Goal: Task Accomplishment & Management: Manage account settings

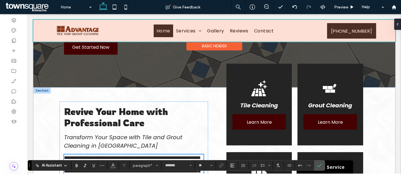
scroll to position [129, 0]
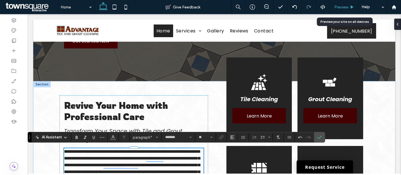
drag, startPoint x: 340, startPoint y: 6, endPoint x: 199, endPoint y: 53, distance: 148.4
click at [340, 6] on span "Preview" at bounding box center [341, 7] width 14 height 5
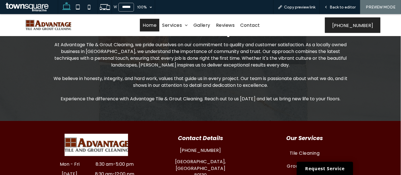
scroll to position [650, 0]
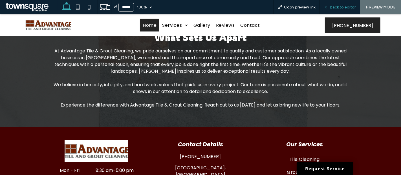
click at [329, 10] on div "Back to editor" at bounding box center [339, 7] width 40 height 14
click at [330, 10] on div "Back to editor" at bounding box center [339, 7] width 40 height 14
click at [335, 10] on div "Back to editor" at bounding box center [339, 7] width 40 height 14
click at [339, 7] on span "Back to editor" at bounding box center [342, 7] width 26 height 5
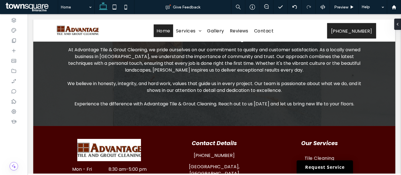
scroll to position [643, 0]
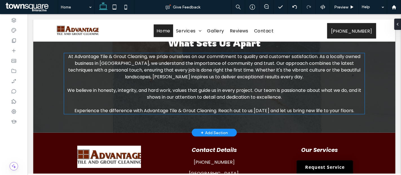
click at [104, 63] on span "At Advantage Tile & Grout Cleaning, we pride ourselves on our commitment to qua…" at bounding box center [214, 66] width 292 height 27
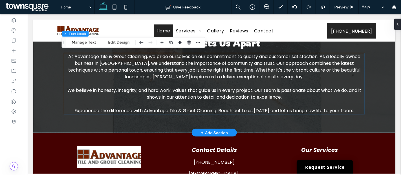
click at [104, 63] on span "At Advantage Tile & Grout Cleaning, we pride ourselves on our commitment to qua…" at bounding box center [214, 66] width 292 height 27
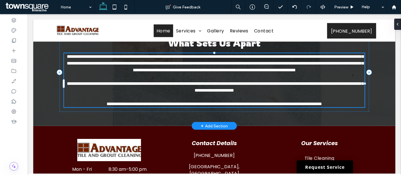
type input "*******"
type input "**"
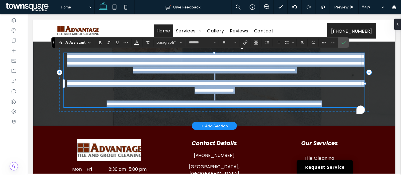
click at [107, 62] on span "**********" at bounding box center [214, 63] width 296 height 18
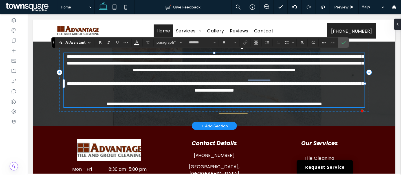
click at [271, 74] on p "**********" at bounding box center [214, 63] width 300 height 20
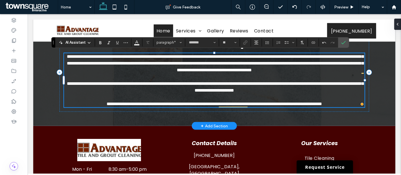
click at [273, 63] on span "**********" at bounding box center [214, 63] width 296 height 18
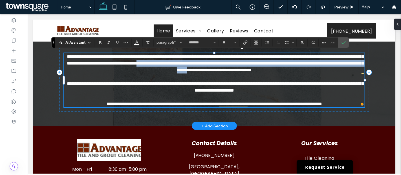
drag, startPoint x: 273, startPoint y: 64, endPoint x: 273, endPoint y: 67, distance: 3.4
click at [273, 67] on span "**********" at bounding box center [214, 63] width 296 height 18
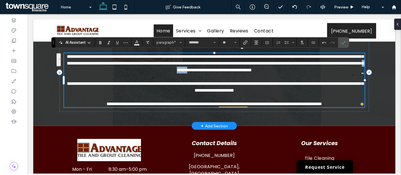
click at [273, 67] on span "**********" at bounding box center [214, 63] width 296 height 18
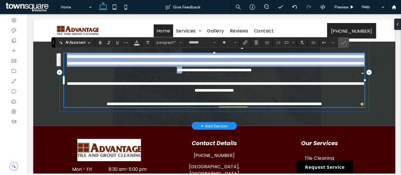
click at [273, 67] on span "**********" at bounding box center [214, 63] width 296 height 18
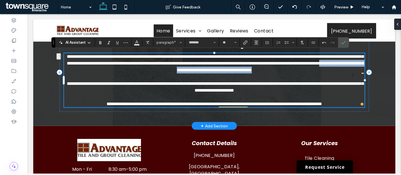
drag, startPoint x: 211, startPoint y: 66, endPoint x: 361, endPoint y: 67, distance: 149.6
click at [361, 67] on p "**********" at bounding box center [214, 63] width 300 height 20
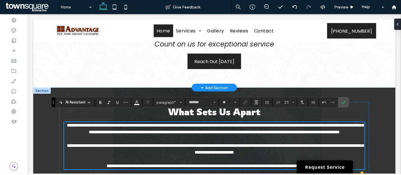
scroll to position [583, 0]
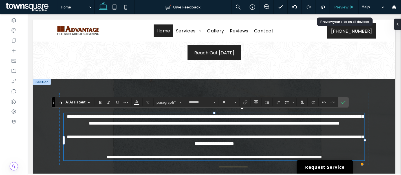
drag, startPoint x: 337, startPoint y: 7, endPoint x: 170, endPoint y: 58, distance: 175.1
click at [337, 7] on span "Preview" at bounding box center [341, 7] width 14 height 5
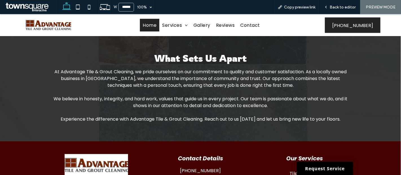
scroll to position [714, 0]
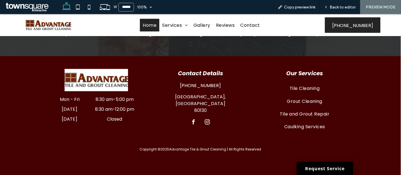
click at [190, 118] on span "facebook" at bounding box center [194, 122] width 8 height 8
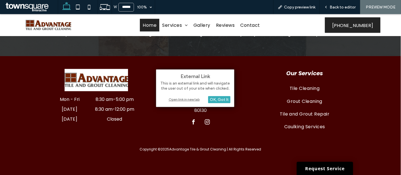
click at [189, 96] on div "External Link This is an external link and will navigate the user out of your s…" at bounding box center [195, 88] width 78 height 38
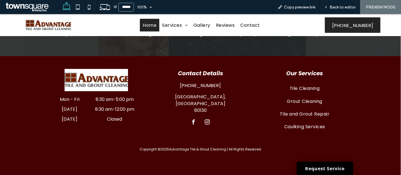
click at [192, 118] on span "facebook" at bounding box center [194, 122] width 8 height 8
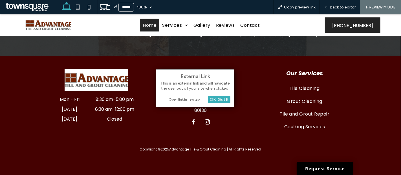
click at [190, 97] on div "Open link in new tab" at bounding box center [195, 99] width 70 height 6
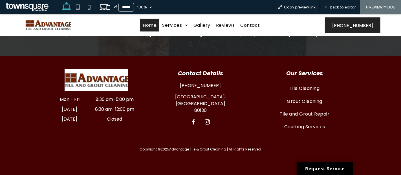
click at [206, 118] on span "instagram" at bounding box center [207, 122] width 8 height 8
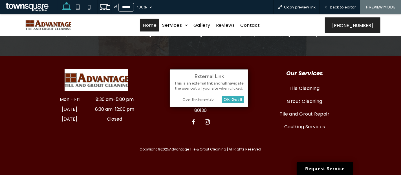
click at [203, 101] on div "Open link in new tab" at bounding box center [209, 99] width 70 height 6
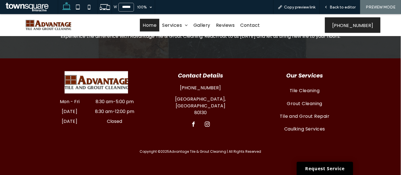
scroll to position [707, 0]
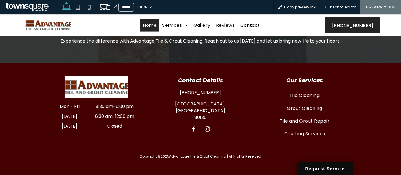
click at [302, 164] on link "Request Service" at bounding box center [324, 168] width 56 height 13
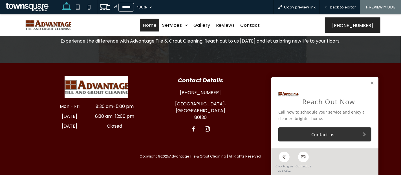
scroll to position [714, 0]
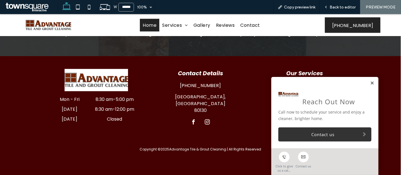
click at [370, 84] on link at bounding box center [372, 83] width 4 height 5
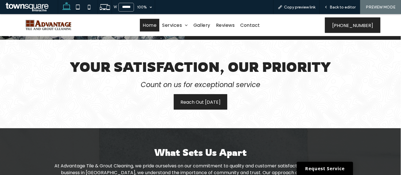
scroll to position [535, 0]
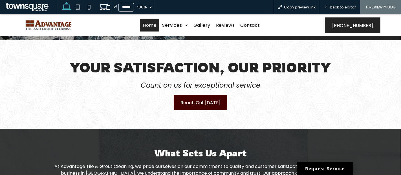
click at [210, 96] on span "Reach Out Today" at bounding box center [200, 103] width 40 height 16
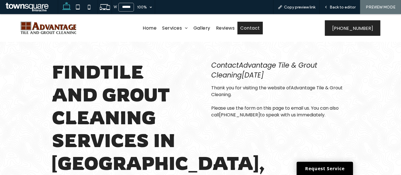
click at [57, 31] on img at bounding box center [48, 27] width 55 height 19
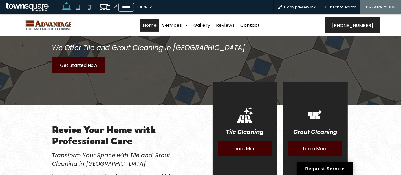
scroll to position [101, 0]
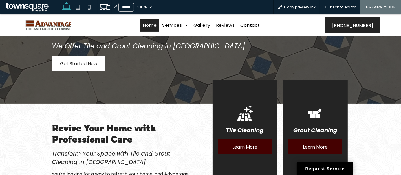
click at [85, 57] on span "Get Started Now" at bounding box center [78, 63] width 37 height 16
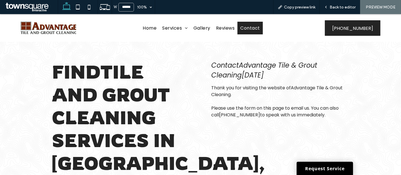
click at [36, 31] on img at bounding box center [48, 27] width 55 height 19
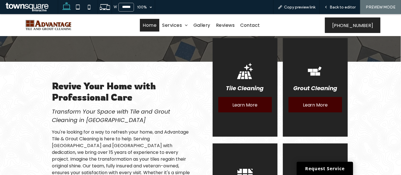
scroll to position [143, 0]
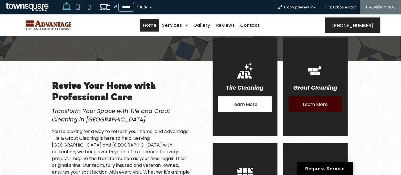
click at [245, 104] on span "Learn More" at bounding box center [244, 104] width 25 height 16
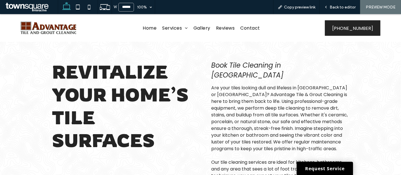
click at [61, 31] on img at bounding box center [48, 27] width 55 height 19
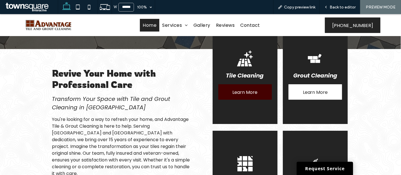
scroll to position [155, 0]
click at [304, 89] on span "Learn More" at bounding box center [315, 92] width 25 height 16
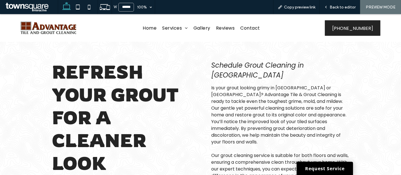
click at [51, 28] on img at bounding box center [48, 27] width 55 height 19
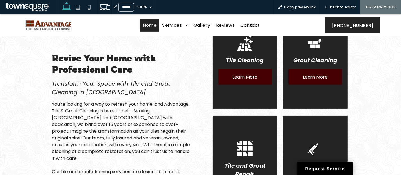
scroll to position [233, 0]
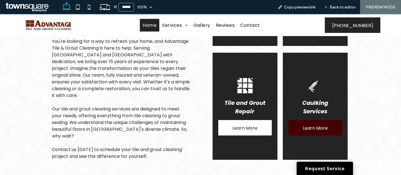
click at [244, 125] on span "Learn More" at bounding box center [244, 128] width 25 height 16
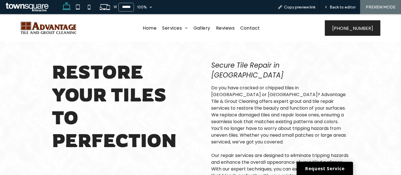
click at [52, 31] on img at bounding box center [48, 27] width 55 height 19
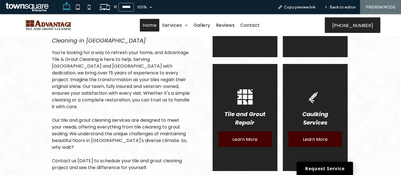
scroll to position [223, 0]
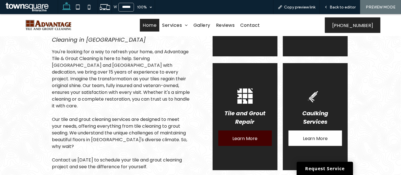
click at [306, 135] on span "Learn More" at bounding box center [315, 138] width 25 height 16
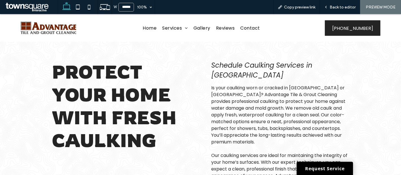
click at [61, 28] on img at bounding box center [48, 27] width 55 height 19
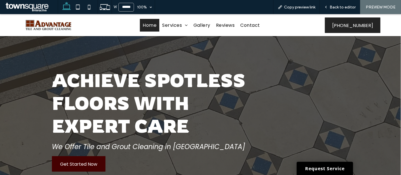
scroll to position [112, 0]
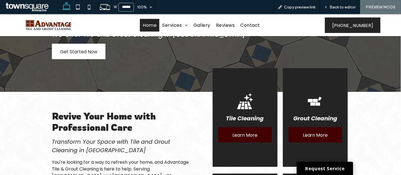
click at [94, 44] on span "Get Started Now" at bounding box center [78, 52] width 37 height 16
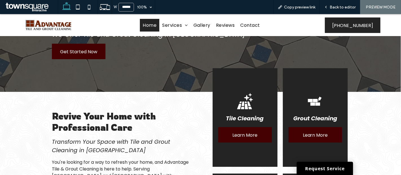
click at [23, 8] on span at bounding box center [31, 6] width 54 height 11
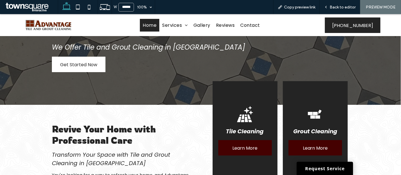
click at [84, 67] on span "Get Started Now" at bounding box center [78, 65] width 37 height 16
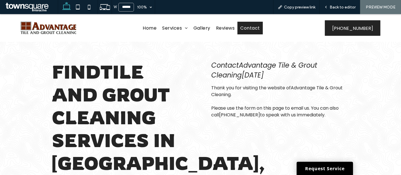
click at [57, 27] on img at bounding box center [48, 27] width 55 height 19
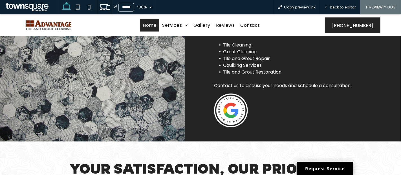
scroll to position [434, 0]
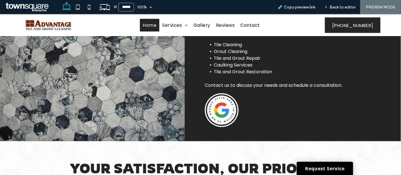
click at [220, 108] on img at bounding box center [222, 110] width 34 height 34
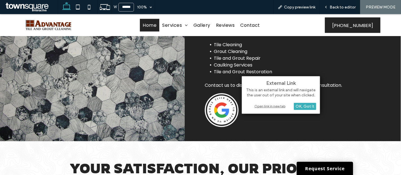
click at [257, 108] on div "Open link in new tab" at bounding box center [280, 106] width 70 height 6
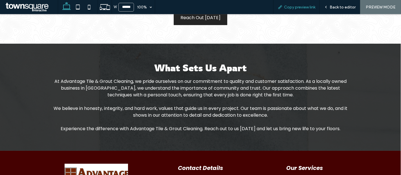
scroll to position [714, 0]
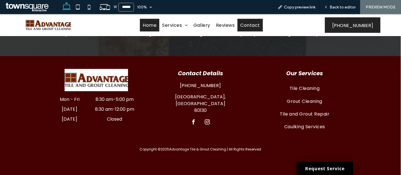
click at [241, 25] on span "Contact" at bounding box center [249, 25] width 19 height 7
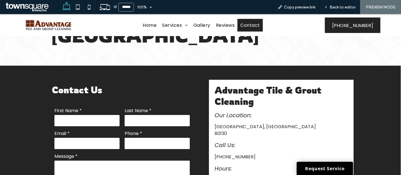
scroll to position [145, 0]
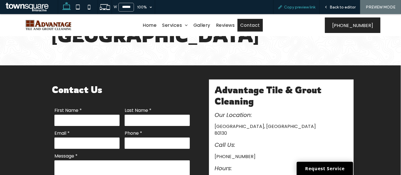
click at [292, 10] on div "Copy preview link" at bounding box center [296, 7] width 46 height 14
click at [292, 7] on span "Copy preview link" at bounding box center [299, 7] width 31 height 5
click at [306, 5] on span "Copy preview link" at bounding box center [299, 7] width 31 height 5
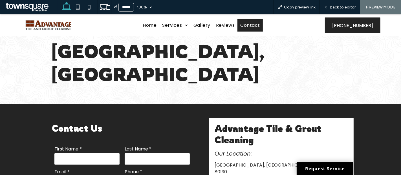
scroll to position [0, 0]
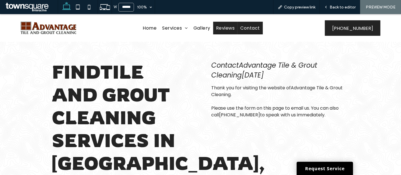
click at [222, 32] on link "Reviews" at bounding box center [225, 28] width 24 height 13
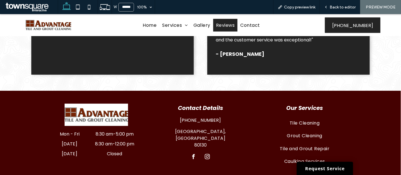
scroll to position [346, 0]
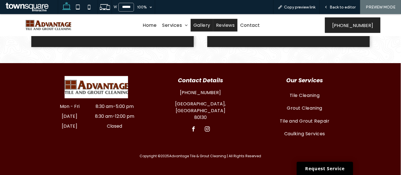
click at [201, 24] on span "Gallery" at bounding box center [201, 25] width 17 height 7
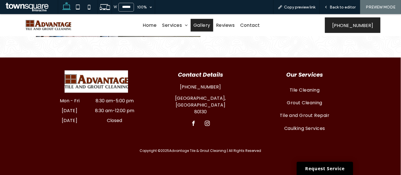
scroll to position [258, 0]
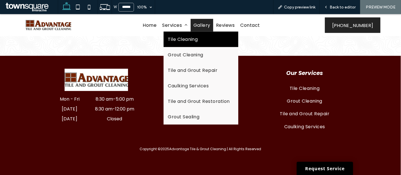
click at [182, 39] on span "Tile Cleaning" at bounding box center [183, 39] width 30 height 7
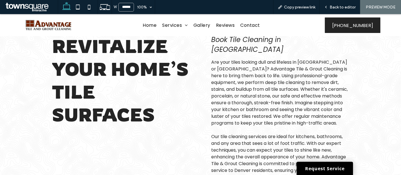
scroll to position [21, 0]
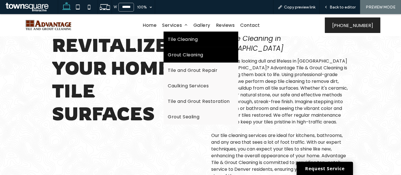
click at [186, 55] on span "Grout Cleaning" at bounding box center [185, 54] width 35 height 7
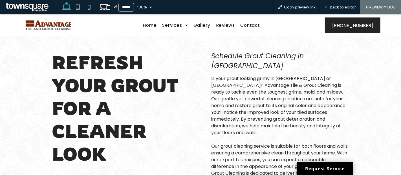
scroll to position [6, 0]
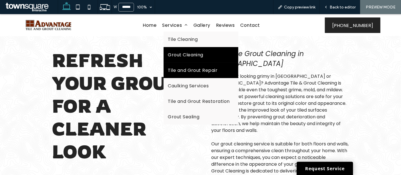
click at [179, 68] on span "Tile and Grout Repair" at bounding box center [193, 70] width 50 height 7
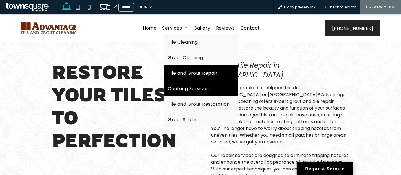
click at [173, 89] on span "Caulking Services" at bounding box center [188, 88] width 41 height 7
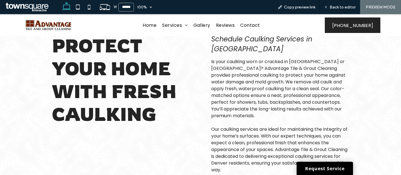
scroll to position [21, 0]
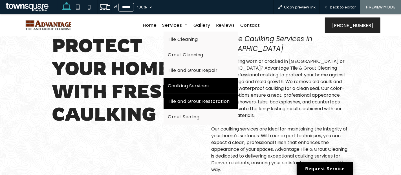
click at [182, 96] on link "Tile and Grout Restoration" at bounding box center [200, 101] width 74 height 15
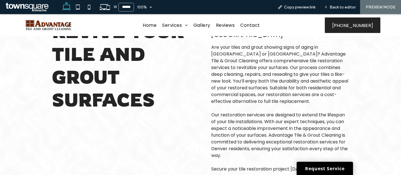
scroll to position [40, 0]
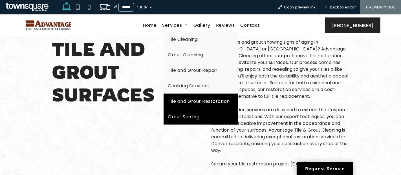
click at [182, 111] on link "Grout Sealing" at bounding box center [200, 116] width 74 height 15
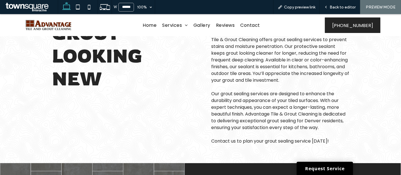
scroll to position [56, 0]
click at [146, 21] on link "Home" at bounding box center [149, 25] width 19 height 13
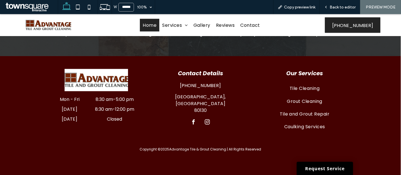
scroll to position [714, 0]
click at [336, 5] on span "Back to editor" at bounding box center [342, 7] width 26 height 5
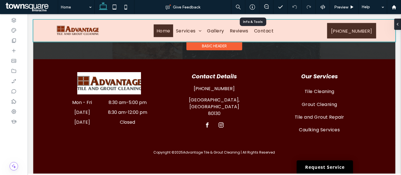
scroll to position [707, 0]
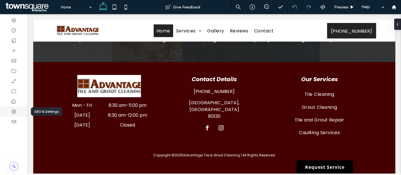
click at [15, 109] on icon at bounding box center [14, 112] width 6 height 6
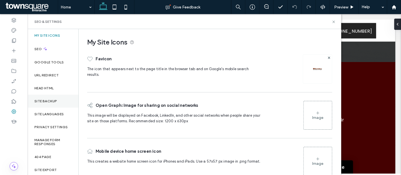
click at [48, 98] on div "Site Backup" at bounding box center [53, 101] width 51 height 13
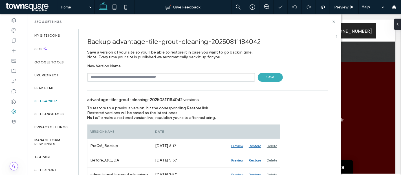
click at [135, 78] on input "text" at bounding box center [171, 77] width 168 height 9
type input "**********"
click at [265, 74] on span "Save" at bounding box center [269, 77] width 25 height 9
click at [333, 22] on use at bounding box center [333, 22] width 2 height 2
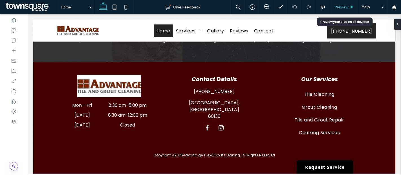
click at [342, 10] on div "Preview" at bounding box center [344, 7] width 29 height 14
click at [342, 9] on span "Preview" at bounding box center [341, 7] width 14 height 5
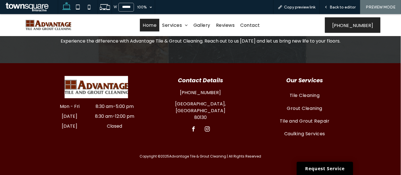
scroll to position [714, 0]
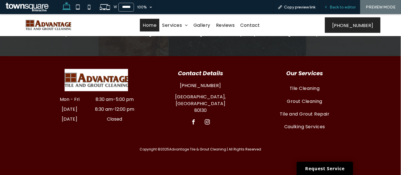
click at [334, 14] on div "Back to editor" at bounding box center [339, 7] width 40 height 14
click at [335, 10] on div "Back to editor" at bounding box center [339, 7] width 40 height 14
click at [335, 6] on span "Back to editor" at bounding box center [342, 7] width 26 height 5
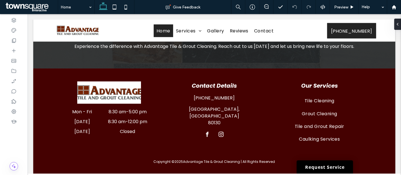
scroll to position [707, 0]
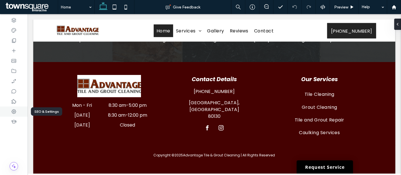
click at [11, 111] on icon at bounding box center [14, 112] width 6 height 6
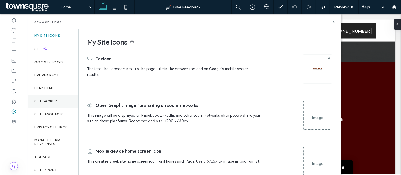
click at [53, 103] on div "Site Backup" at bounding box center [53, 101] width 51 height 13
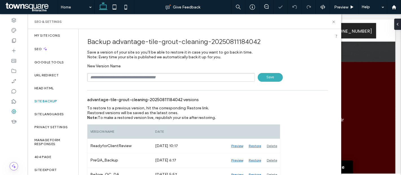
click at [168, 77] on input "text" at bounding box center [171, 77] width 168 height 9
click at [219, 62] on div "Backup advantage-tile-grout-cleaning-20250811184042 Save a version of your site…" at bounding box center [207, 57] width 241 height 48
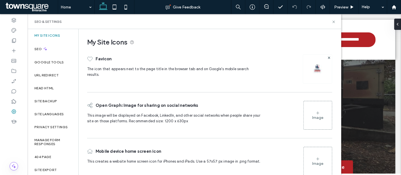
scroll to position [12, 0]
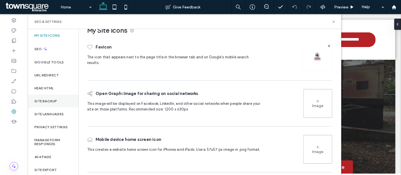
click at [50, 101] on label "Site Backup" at bounding box center [45, 101] width 23 height 4
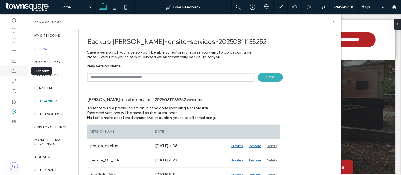
click at [12, 68] on icon at bounding box center [14, 71] width 6 height 6
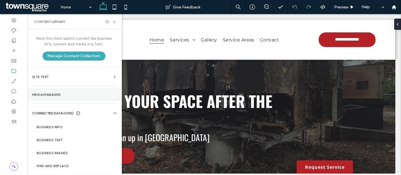
scroll to position [15, 0]
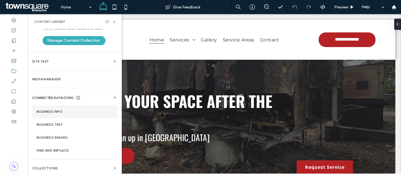
click at [62, 110] on label "Business Info" at bounding box center [75, 112] width 77 height 4
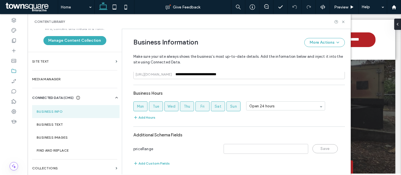
scroll to position [278, 0]
click at [73, 119] on section "Business Text" at bounding box center [75, 124] width 87 height 13
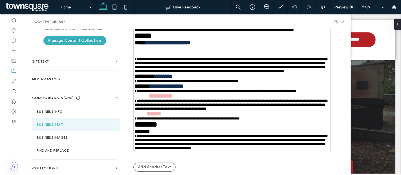
scroll to position [3158, 0]
click at [14, 40] on icon at bounding box center [14, 41] width 6 height 6
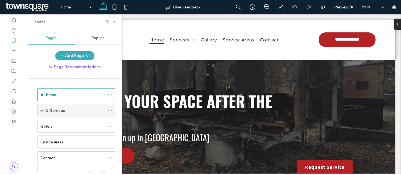
click at [43, 109] on span at bounding box center [41, 110] width 3 height 3
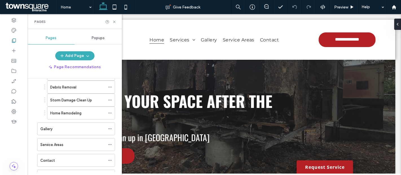
scroll to position [35, 0]
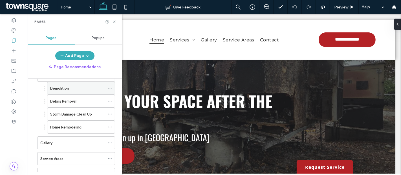
click at [109, 89] on icon at bounding box center [110, 88] width 4 height 4
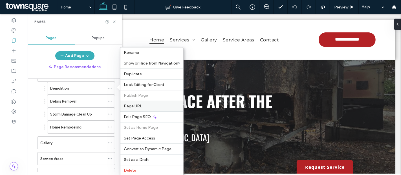
click at [129, 105] on span "Page URL" at bounding box center [133, 106] width 18 height 5
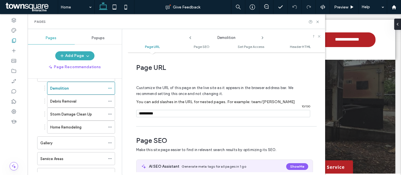
scroll to position [3, 0]
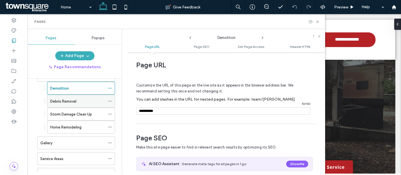
click at [111, 101] on use at bounding box center [109, 101] width 3 height 1
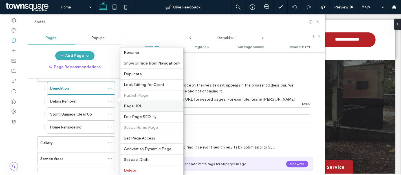
click at [142, 108] on div "Page URL" at bounding box center [151, 106] width 63 height 11
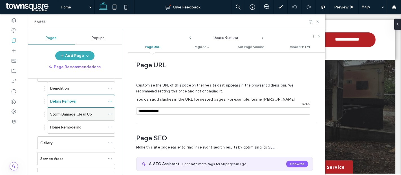
click at [111, 114] on use at bounding box center [109, 114] width 3 height 1
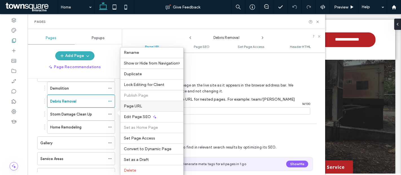
click at [133, 102] on div "Page URL" at bounding box center [151, 106] width 63 height 11
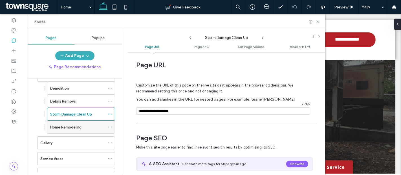
click at [110, 126] on icon at bounding box center [110, 127] width 4 height 4
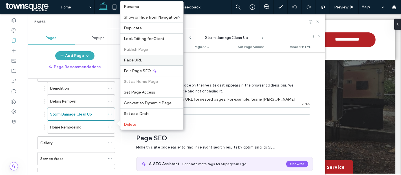
click at [142, 64] on div "Page URL" at bounding box center [151, 60] width 63 height 11
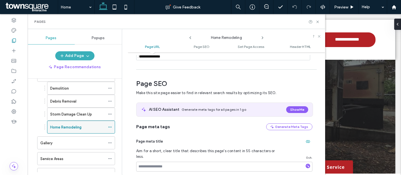
scroll to position [57, 0]
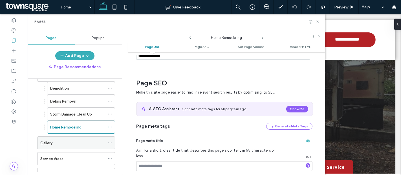
click at [83, 141] on div "Gallery" at bounding box center [72, 143] width 65 height 6
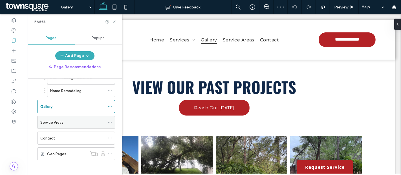
click at [79, 120] on div "Service Areas" at bounding box center [72, 122] width 65 height 6
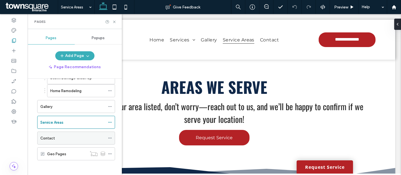
click at [108, 136] on icon at bounding box center [110, 138] width 4 height 4
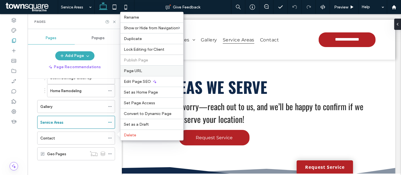
click at [133, 75] on div "Page URL" at bounding box center [151, 70] width 63 height 11
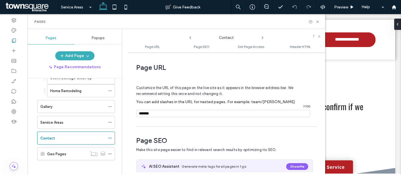
scroll to position [3, 0]
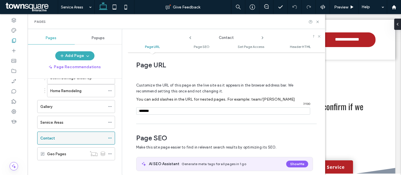
click at [80, 139] on div "Contact" at bounding box center [72, 138] width 65 height 6
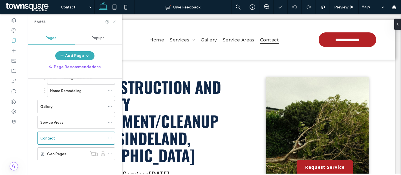
click at [113, 20] on icon at bounding box center [114, 22] width 4 height 4
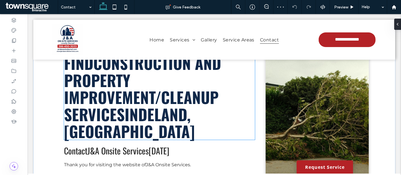
scroll to position [1, 0]
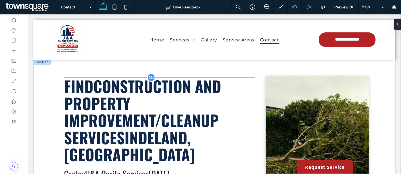
click at [155, 130] on span "Construction and Property Improvement/Cleanup services" at bounding box center [142, 111] width 157 height 74
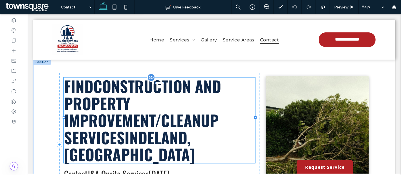
click at [155, 130] on span "Construction and Property Improvement/Cleanup services" at bounding box center [142, 111] width 157 height 74
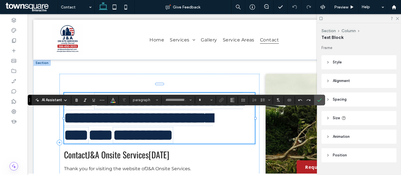
click at [155, 130] on span "**********" at bounding box center [153, 118] width 179 height 50
type input "******"
type input "**"
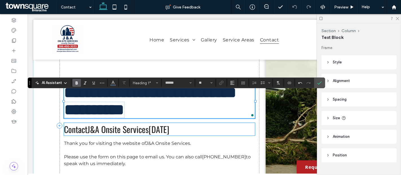
scroll to position [3, 0]
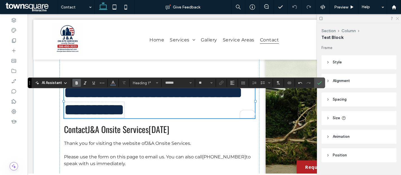
click at [397, 17] on icon at bounding box center [397, 18] width 4 height 4
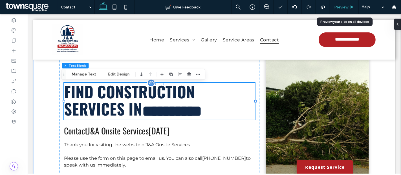
click at [346, 8] on span "Preview" at bounding box center [341, 7] width 14 height 5
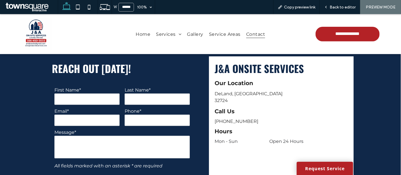
scroll to position [208, 0]
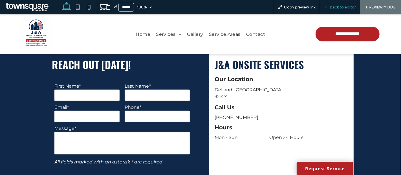
click at [339, 8] on span "Back to editor" at bounding box center [342, 7] width 26 height 5
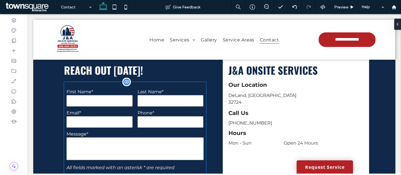
click at [80, 86] on form "**********" at bounding box center [135, 154] width 142 height 144
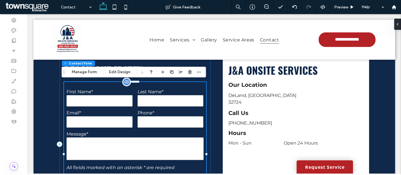
type input "*"
type input "***"
type input "*"
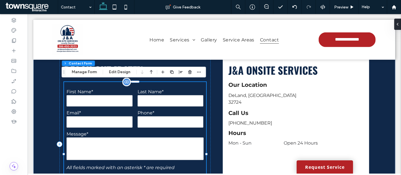
type input "***"
click at [82, 70] on button "Manage Form" at bounding box center [84, 72] width 32 height 7
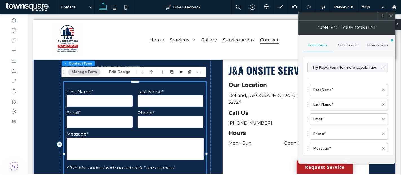
click at [346, 47] on span "Submission" at bounding box center [347, 45] width 19 height 5
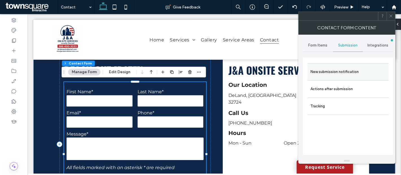
click at [328, 77] on div "New submission notification" at bounding box center [347, 71] width 81 height 17
click at [323, 74] on label "New submission notification" at bounding box center [347, 71] width 75 height 11
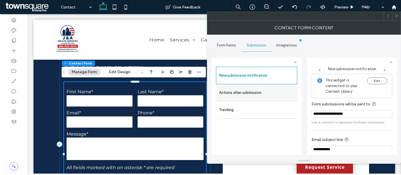
click at [257, 92] on label "Actions after submission" at bounding box center [256, 92] width 75 height 11
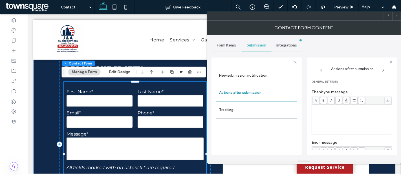
click at [322, 70] on icon at bounding box center [321, 70] width 5 height 5
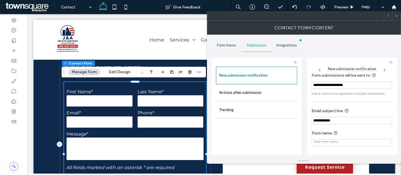
scroll to position [29, 0]
click at [247, 91] on label "Actions after submission" at bounding box center [256, 92] width 75 height 11
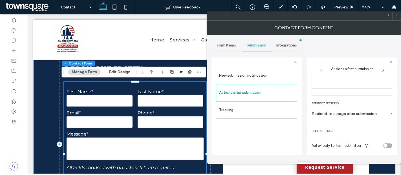
scroll to position [0, 0]
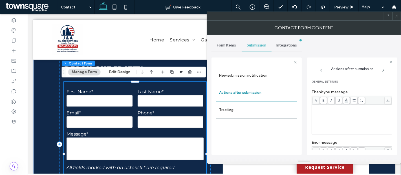
click at [399, 17] on div at bounding box center [396, 16] width 8 height 8
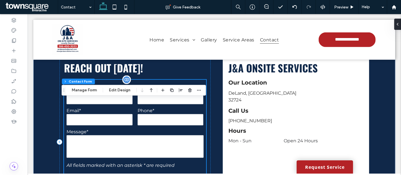
scroll to position [219, 0]
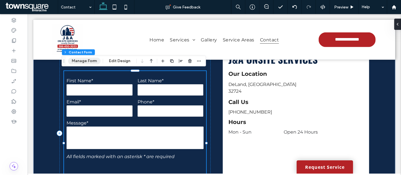
click at [91, 59] on button "Manage Form" at bounding box center [84, 60] width 32 height 7
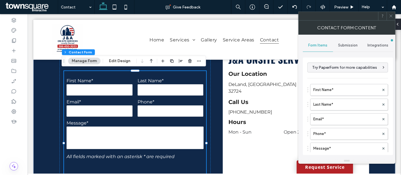
click at [353, 42] on div "Submission" at bounding box center [348, 45] width 30 height 12
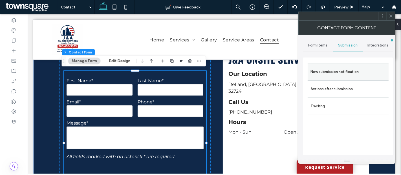
click at [343, 69] on label "New submission notification" at bounding box center [347, 71] width 75 height 11
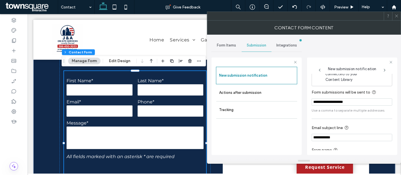
scroll to position [29, 0]
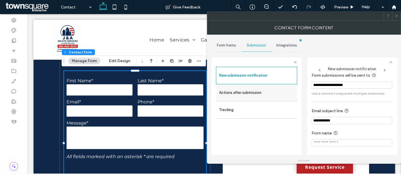
click at [248, 96] on label "Actions after submission" at bounding box center [256, 92] width 75 height 11
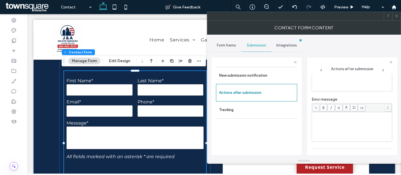
scroll to position [96, 0]
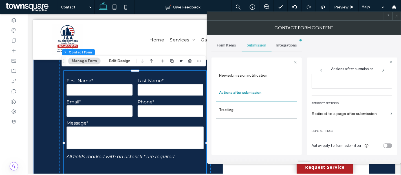
click at [397, 16] on icon at bounding box center [396, 16] width 4 height 4
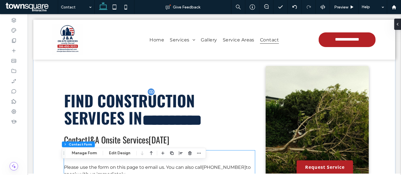
scroll to position [0, 0]
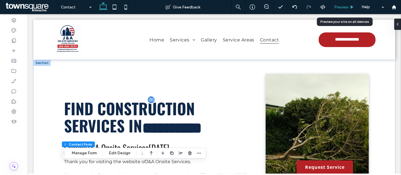
click at [343, 8] on span "Preview" at bounding box center [341, 7] width 14 height 5
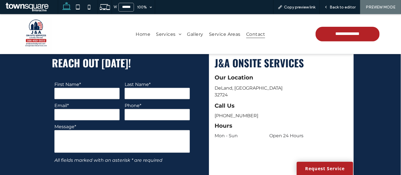
scroll to position [197, 0]
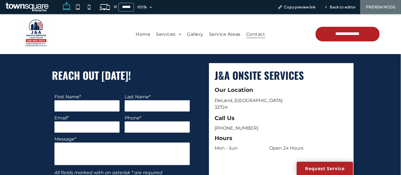
click at [101, 106] on input "text" at bounding box center [86, 105] width 65 height 11
type input "*"
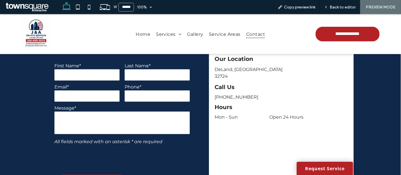
scroll to position [201, 0]
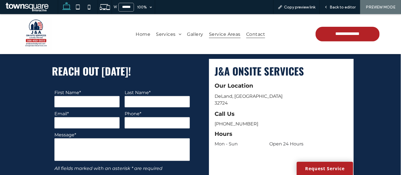
click at [222, 33] on span "Service Areas" at bounding box center [225, 34] width 32 height 8
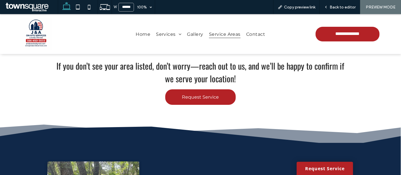
scroll to position [37, 0]
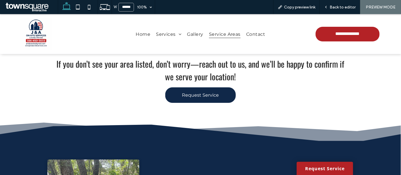
click at [210, 91] on link "Request Service" at bounding box center [200, 94] width 70 height 15
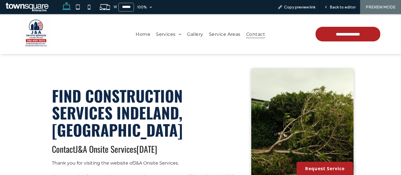
click at [219, 33] on span "Service Areas" at bounding box center [225, 34] width 32 height 8
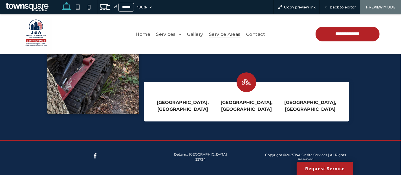
scroll to position [249, 0]
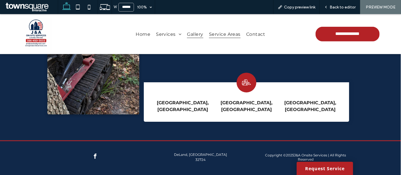
click at [187, 32] on span "Gallery" at bounding box center [195, 34] width 16 height 8
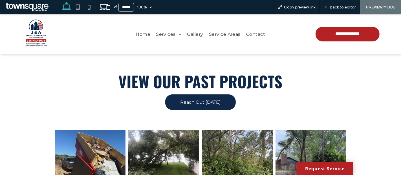
click at [211, 108] on link "Reach Out Today" at bounding box center [200, 101] width 70 height 15
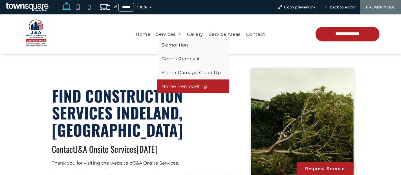
click at [174, 83] on link "Home Remodeling" at bounding box center [193, 86] width 72 height 14
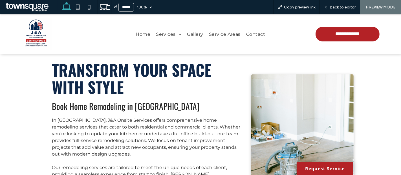
scroll to position [12, 0]
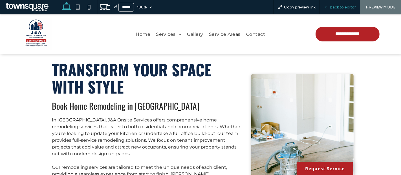
click at [336, 3] on div "Back to editor" at bounding box center [339, 7] width 40 height 14
click at [336, 5] on span "Back to editor" at bounding box center [342, 7] width 26 height 5
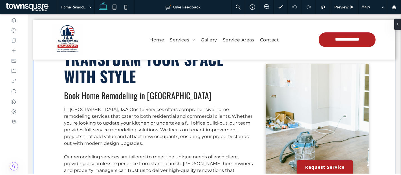
scroll to position [28, 0]
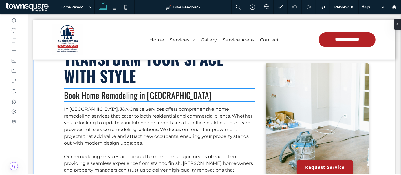
click at [165, 96] on span "Book Home Remodeling in Charlotte" at bounding box center [137, 95] width 147 height 13
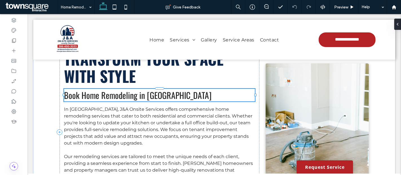
click at [165, 96] on span "Book Home Remodeling in Charlotte" at bounding box center [137, 95] width 147 height 13
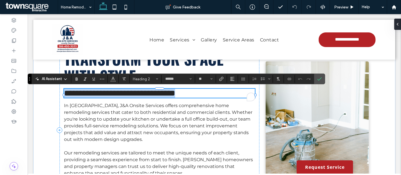
click at [174, 96] on h2 "**********" at bounding box center [159, 93] width 191 height 9
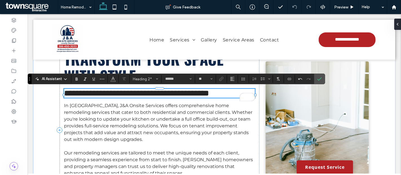
click at [77, 94] on span "**********" at bounding box center [136, 93] width 145 height 8
click at [216, 94] on span "**********" at bounding box center [143, 93] width 158 height 8
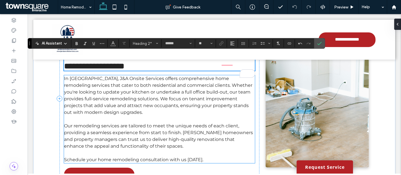
scroll to position [69, 0]
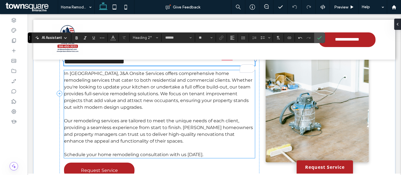
click at [86, 79] on span "In Charlotte, J&A Onsite Services offers comprehensive home remodeling services…" at bounding box center [158, 90] width 188 height 39
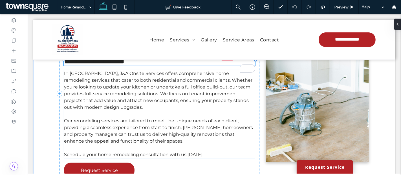
click at [86, 79] on div "In Charlotte, J&A Onsite Services offers comprehensive home remodeling services…" at bounding box center [159, 114] width 191 height 88
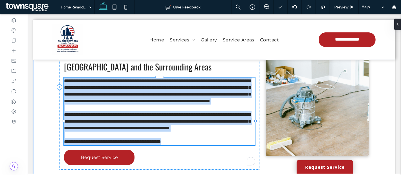
type input "**********"
type input "**"
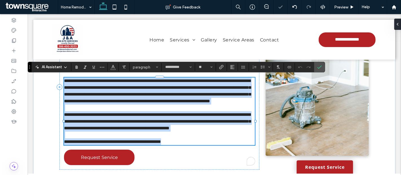
click at [86, 79] on span "**********" at bounding box center [157, 91] width 186 height 25
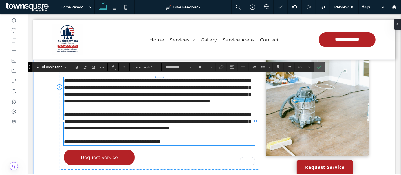
click at [87, 80] on span "**********" at bounding box center [157, 91] width 186 height 25
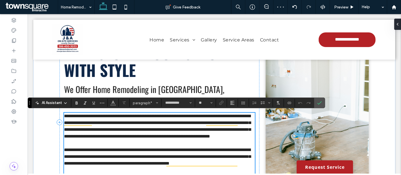
scroll to position [34, 0]
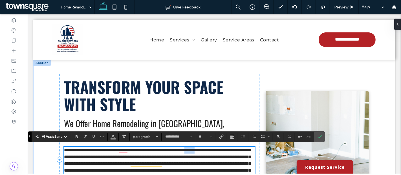
drag, startPoint x: 199, startPoint y: 121, endPoint x: 229, endPoint y: -38, distance: 161.9
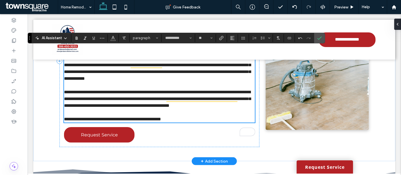
scroll to position [99, 0]
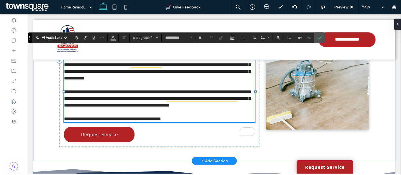
click at [205, 103] on span "**********" at bounding box center [157, 99] width 186 height 18
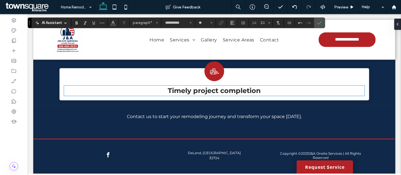
scroll to position [382, 0]
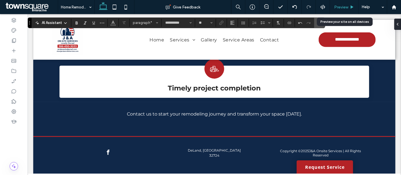
click at [337, 1] on div "Preview" at bounding box center [344, 7] width 29 height 14
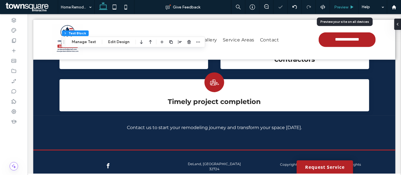
click at [337, 3] on div "Preview" at bounding box center [344, 7] width 29 height 14
click at [338, 6] on span "Preview" at bounding box center [341, 7] width 14 height 5
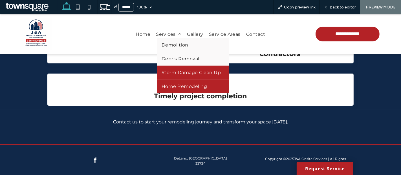
click at [174, 72] on span "Storm Damage Clean Up" at bounding box center [190, 72] width 59 height 5
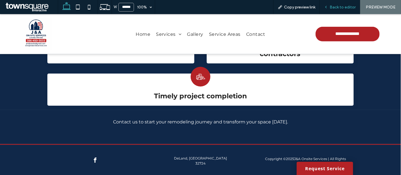
click at [335, 8] on span "Back to editor" at bounding box center [342, 7] width 26 height 5
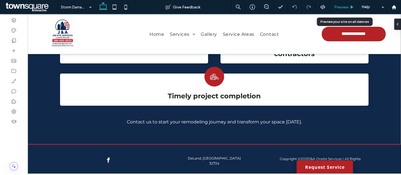
click at [343, 7] on span "Preview" at bounding box center [341, 7] width 14 height 5
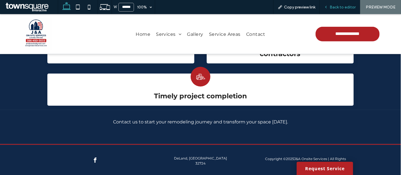
click at [338, 12] on div "Back to editor" at bounding box center [339, 7] width 40 height 14
click at [339, 9] on div "Back to editor" at bounding box center [339, 7] width 40 height 14
click at [335, 4] on div "Back to editor" at bounding box center [339, 7] width 40 height 14
click at [335, 6] on span "Back to editor" at bounding box center [342, 7] width 26 height 5
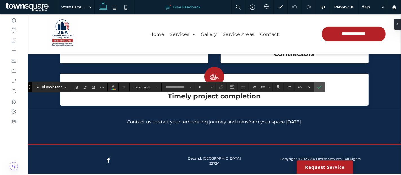
type input "******"
type input "**"
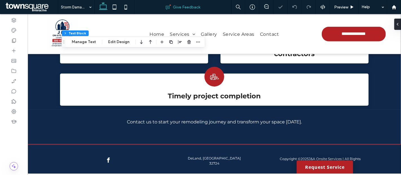
type input "**********"
type input "**"
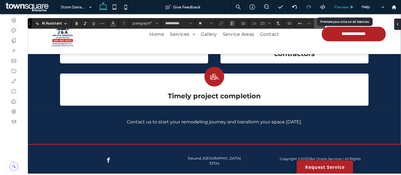
click at [340, 10] on div "Preview" at bounding box center [344, 7] width 29 height 14
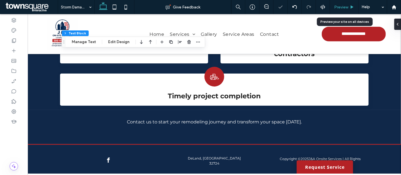
click at [337, 7] on span "Preview" at bounding box center [341, 7] width 14 height 5
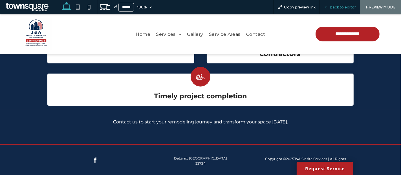
click at [339, 5] on span "Back to editor" at bounding box center [342, 7] width 26 height 5
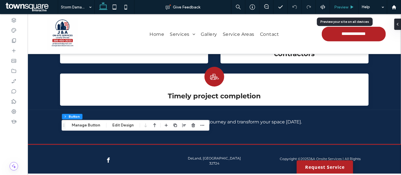
click at [341, 4] on div "Preview" at bounding box center [344, 7] width 29 height 14
click at [341, 7] on span "Preview" at bounding box center [341, 7] width 14 height 5
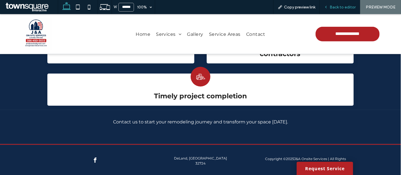
click at [337, 9] on span "Back to editor" at bounding box center [342, 7] width 26 height 5
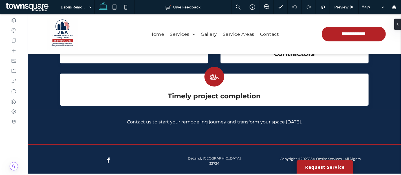
type input "******"
type input "**"
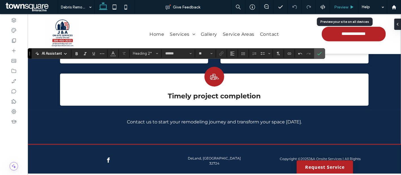
click at [341, 6] on span "Preview" at bounding box center [341, 7] width 14 height 5
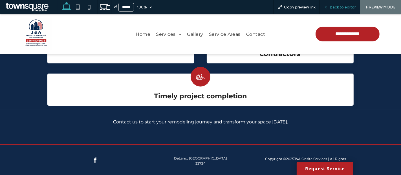
click at [347, 5] on span "Back to editor" at bounding box center [342, 7] width 26 height 5
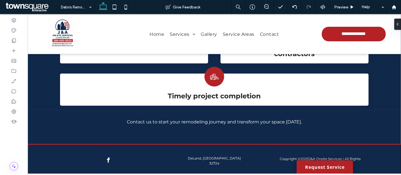
type input "**********"
type input "**"
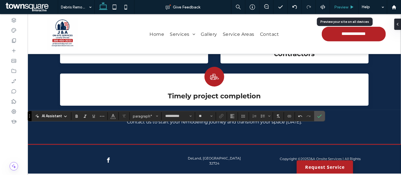
click at [337, 7] on span "Preview" at bounding box center [341, 7] width 14 height 5
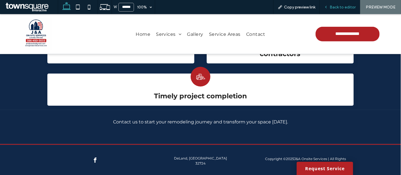
click at [334, 7] on span "Back to editor" at bounding box center [342, 7] width 26 height 5
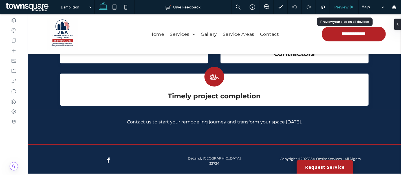
click at [340, 3] on div "Preview" at bounding box center [344, 7] width 29 height 14
click at [340, 5] on span "Preview" at bounding box center [341, 7] width 14 height 5
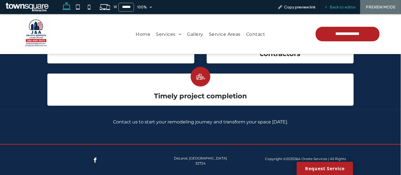
click at [340, 7] on span "Back to editor" at bounding box center [342, 7] width 26 height 5
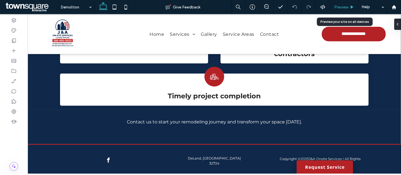
click at [345, 3] on div "Preview" at bounding box center [344, 7] width 29 height 14
click at [343, 5] on span "Preview" at bounding box center [341, 7] width 14 height 5
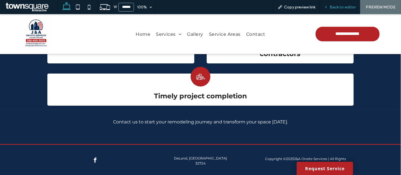
click at [339, 8] on span "Back to editor" at bounding box center [342, 7] width 26 height 5
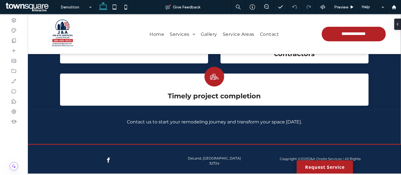
type input "******"
type input "**"
type input "**********"
type input "**"
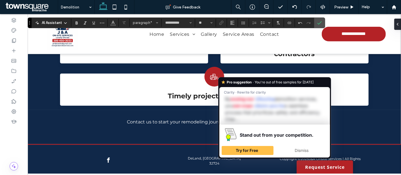
click at [227, 77] on div "Pro suggestion · You're out of free samples for today Clarity · Rewrite for cla…" at bounding box center [274, 117] width 113 height 81
click at [298, 149] on span "Dismiss" at bounding box center [301, 150] width 14 height 5
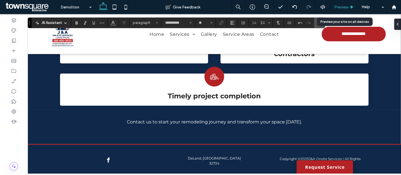
click at [344, 5] on span "Preview" at bounding box center [341, 7] width 14 height 5
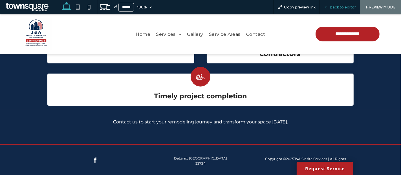
click at [334, 6] on span "Back to editor" at bounding box center [342, 7] width 26 height 5
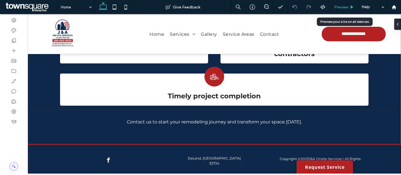
click at [343, 5] on span "Preview" at bounding box center [341, 7] width 14 height 5
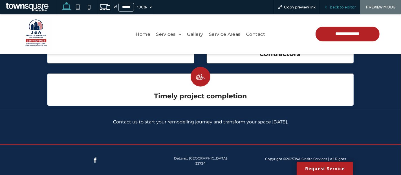
click at [345, 5] on span "Back to editor" at bounding box center [342, 7] width 26 height 5
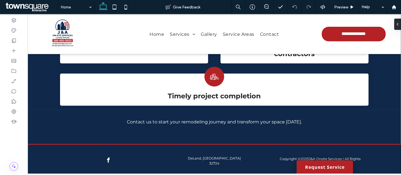
type input "******"
type input "**"
type input "**********"
type input "**"
type input "******"
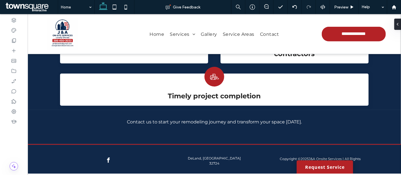
type input "**"
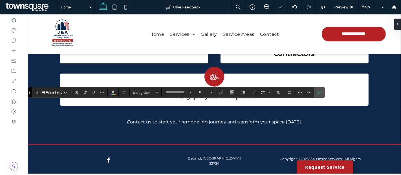
type input "**********"
type input "**"
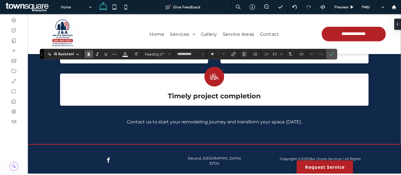
drag, startPoint x: 30, startPoint y: 89, endPoint x: 42, endPoint y: 52, distance: 38.8
click at [42, 52] on section "Drag" at bounding box center [42, 54] width 4 height 10
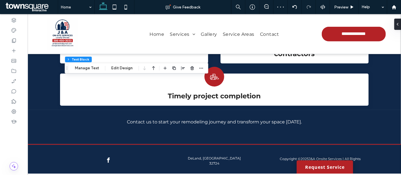
drag, startPoint x: 64, startPoint y: 89, endPoint x: 66, endPoint y: 70, distance: 19.6
click at [66, 70] on div "Drag" at bounding box center [67, 68] width 4 height 10
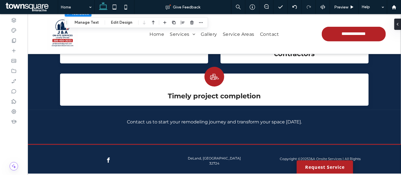
type input "**********"
type input "**"
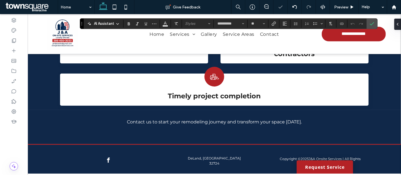
type input "**********"
type input "**"
click at [340, 5] on span "Preview" at bounding box center [341, 7] width 14 height 5
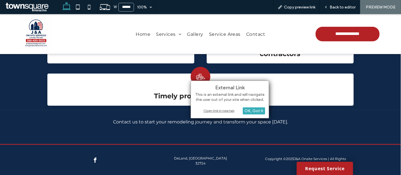
click at [212, 108] on div "Open link in new tab" at bounding box center [229, 111] width 70 height 6
click at [211, 108] on div "Open link in new tab" at bounding box center [229, 111] width 70 height 6
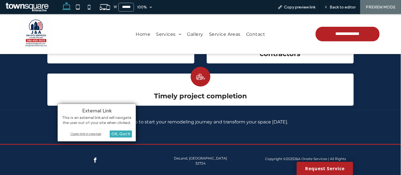
click at [89, 135] on div "Open link in new tab" at bounding box center [96, 134] width 70 height 6
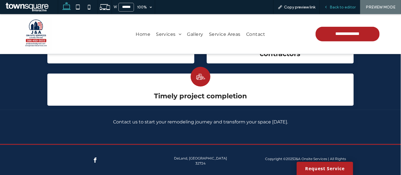
click at [337, 9] on span "Back to editor" at bounding box center [342, 7] width 26 height 5
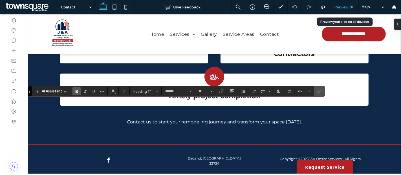
click at [335, 3] on div "Preview" at bounding box center [344, 7] width 29 height 14
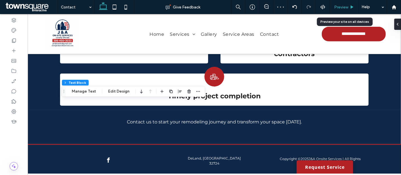
click at [339, 4] on div "Preview" at bounding box center [344, 7] width 29 height 14
click at [340, 7] on span "Preview" at bounding box center [341, 7] width 14 height 5
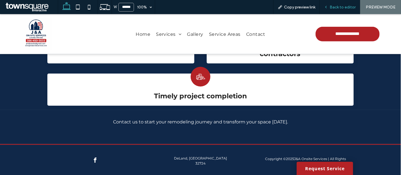
click at [334, 5] on span "Back to editor" at bounding box center [342, 7] width 26 height 5
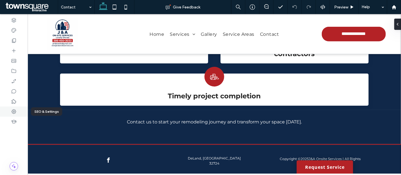
click at [12, 111] on icon at bounding box center [14, 112] width 6 height 6
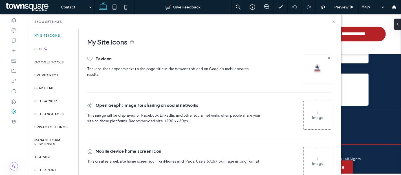
click at [331, 23] on div "SEO & Settings" at bounding box center [184, 21] width 300 height 5
click at [331, 22] on icon at bounding box center [333, 22] width 4 height 4
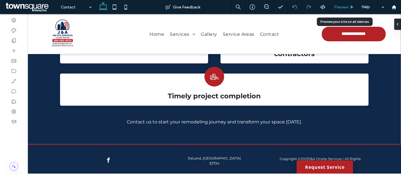
click at [342, 10] on div "Preview" at bounding box center [344, 7] width 29 height 14
click at [343, 8] on span "Preview" at bounding box center [341, 7] width 14 height 5
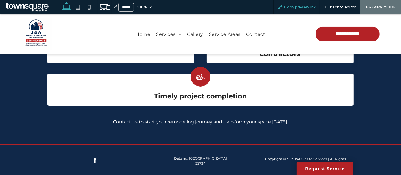
click at [291, 8] on span "Copy preview link" at bounding box center [299, 7] width 31 height 5
click at [337, 5] on span "Back to editor" at bounding box center [342, 7] width 26 height 5
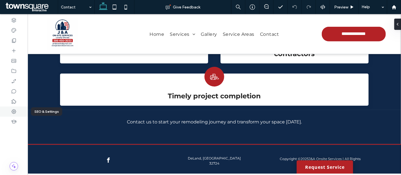
click at [18, 111] on div at bounding box center [14, 111] width 28 height 10
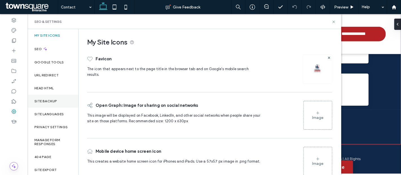
drag, startPoint x: 42, startPoint y: 100, endPoint x: 49, endPoint y: 99, distance: 6.8
click at [43, 100] on label "Site Backup" at bounding box center [45, 101] width 23 height 4
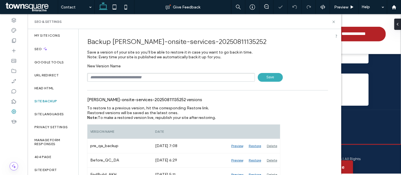
click at [132, 84] on div "Backup j-a-onsite-services-20250811135252 Save a version of your site so you’ll…" at bounding box center [207, 112] width 257 height 167
click at [133, 76] on input "text" at bounding box center [171, 77] width 168 height 9
type input "**********"
click at [266, 79] on span "Save" at bounding box center [269, 77] width 25 height 9
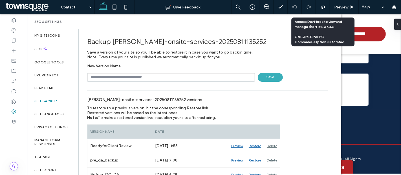
click at [347, 24] on div "Access Dev Mode to view and manage the HTML & CSS Ctrl+Alt+C for PC Command+Opt…" at bounding box center [322, 31] width 56 height 25
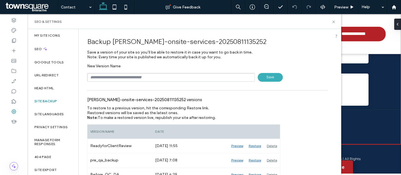
click at [334, 19] on div "SEO & Settings" at bounding box center [184, 21] width 313 height 15
click at [333, 22] on use at bounding box center [333, 22] width 2 height 2
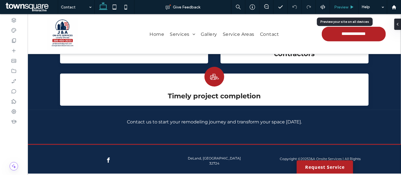
click at [342, 9] on span "Preview" at bounding box center [341, 7] width 14 height 5
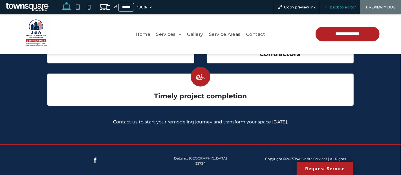
click at [332, 5] on span "Back to editor" at bounding box center [342, 7] width 26 height 5
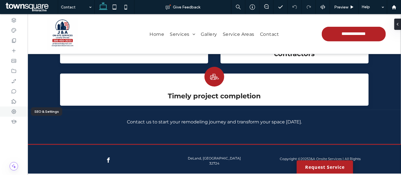
click at [11, 110] on icon at bounding box center [14, 112] width 6 height 6
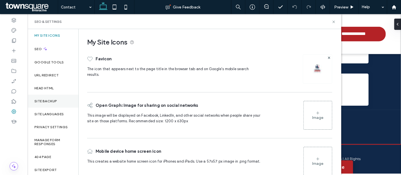
click at [47, 103] on label "Site Backup" at bounding box center [45, 101] width 23 height 4
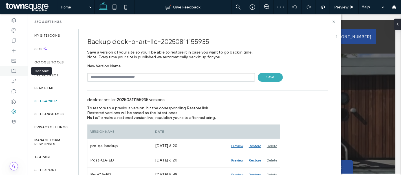
click at [10, 70] on div at bounding box center [14, 71] width 28 height 10
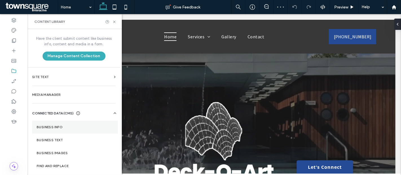
click at [61, 124] on section "Business Info" at bounding box center [75, 127] width 86 height 13
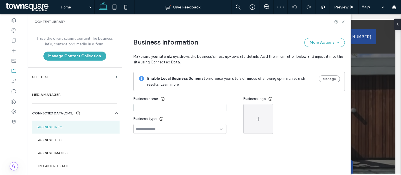
type input "**********"
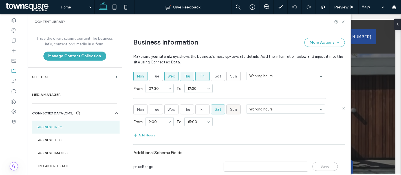
scroll to position [326, 0]
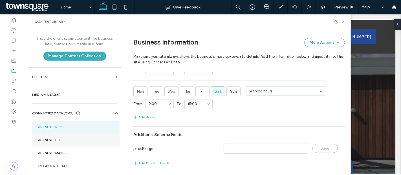
click at [80, 135] on section "Business Text" at bounding box center [75, 140] width 87 height 13
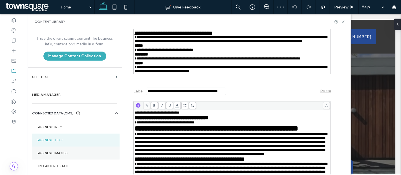
scroll to position [916, 0]
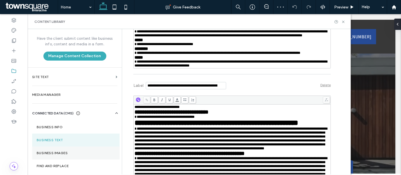
click at [48, 155] on section "Business Images" at bounding box center [75, 152] width 87 height 13
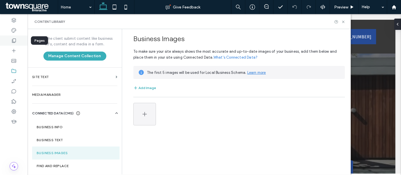
click at [13, 35] on div at bounding box center [14, 40] width 28 height 10
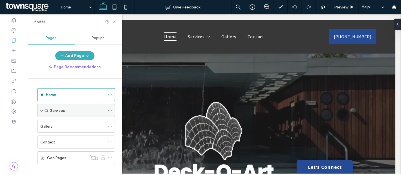
click at [42, 109] on span at bounding box center [41, 110] width 3 height 3
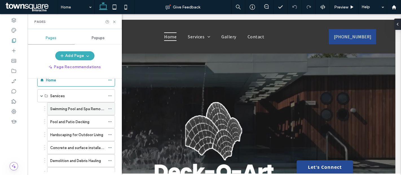
scroll to position [14, 0]
click at [109, 107] on icon at bounding box center [110, 109] width 4 height 4
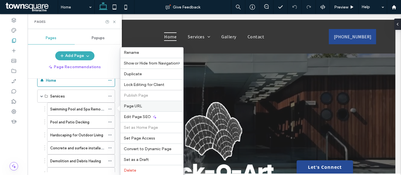
click at [129, 104] on span "Page URL" at bounding box center [133, 106] width 18 height 5
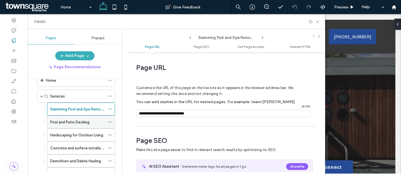
scroll to position [3, 0]
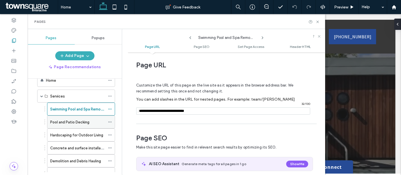
click at [108, 119] on div "Pool and Patio Decking" at bounding box center [81, 121] width 68 height 13
click at [110, 122] on icon at bounding box center [110, 122] width 4 height 4
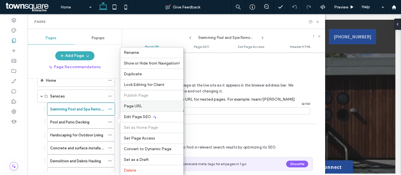
click at [127, 104] on span "Page URL" at bounding box center [133, 106] width 18 height 5
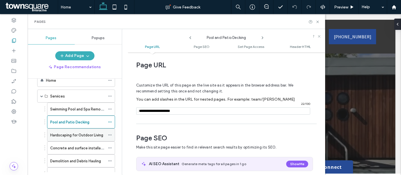
click at [109, 133] on icon at bounding box center [110, 135] width 4 height 4
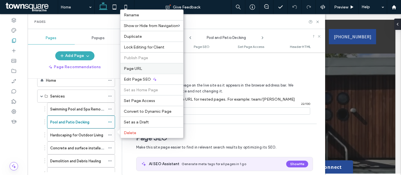
click at [130, 69] on span "Page URL" at bounding box center [133, 68] width 18 height 5
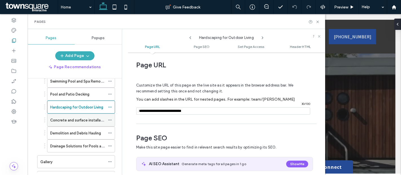
scroll to position [45, 0]
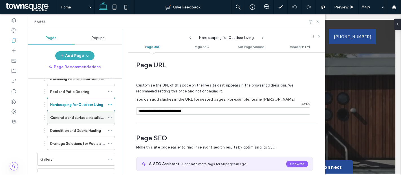
click at [110, 115] on icon at bounding box center [110, 117] width 4 height 4
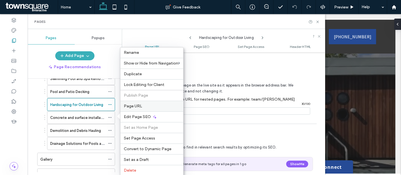
click at [128, 105] on span "Page URL" at bounding box center [133, 106] width 18 height 5
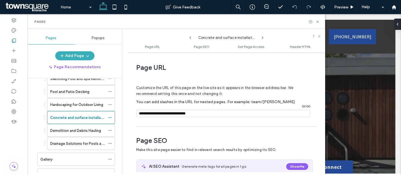
scroll to position [3, 0]
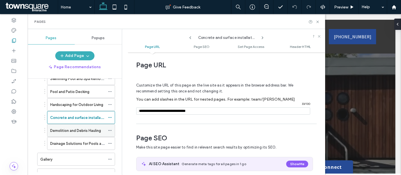
click at [109, 130] on icon at bounding box center [110, 130] width 4 height 4
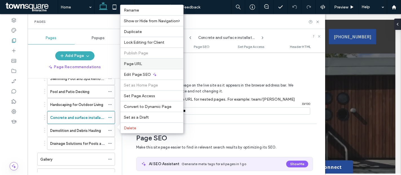
click at [134, 65] on span "Page URL" at bounding box center [133, 63] width 18 height 5
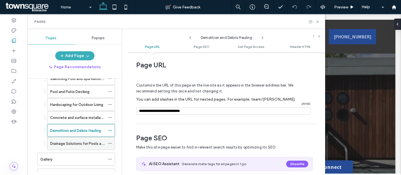
click at [111, 141] on icon at bounding box center [110, 143] width 4 height 4
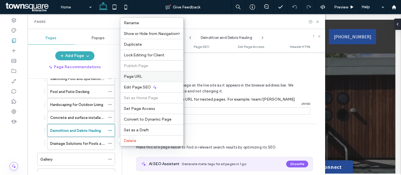
click at [127, 74] on div "Page URL" at bounding box center [151, 76] width 63 height 11
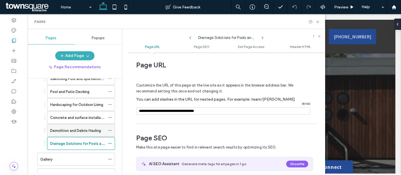
scroll to position [75, 0]
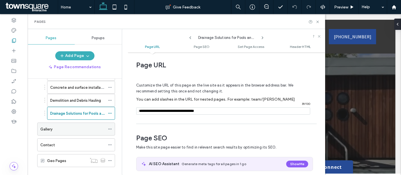
click at [108, 125] on span at bounding box center [110, 129] width 4 height 8
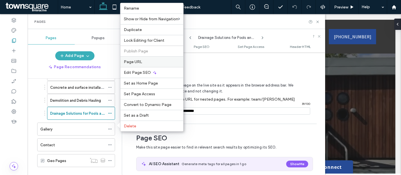
click at [141, 61] on span "Page URL" at bounding box center [133, 61] width 18 height 5
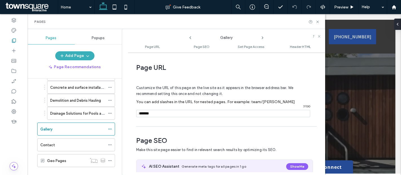
scroll to position [3, 0]
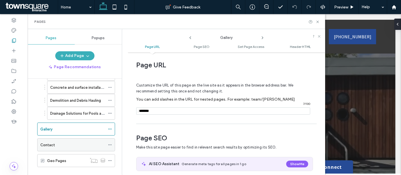
click at [72, 139] on div "Contact" at bounding box center [72, 145] width 65 height 12
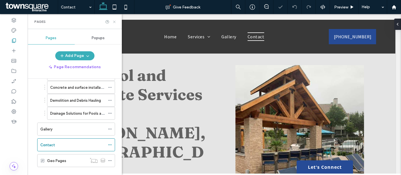
click at [113, 21] on icon at bounding box center [114, 22] width 4 height 4
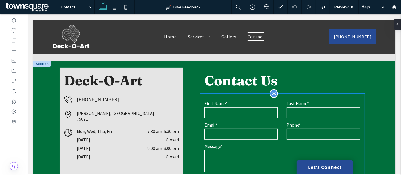
scroll to position [188, 0]
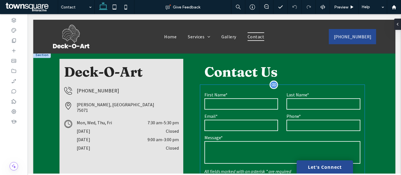
click at [228, 88] on form "**********" at bounding box center [282, 157] width 164 height 144
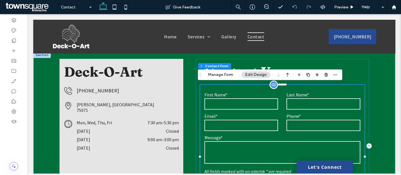
type input "*"
type input "***"
type input "*"
type input "***"
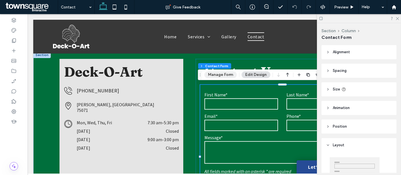
click at [225, 75] on button "Manage Form" at bounding box center [220, 74] width 32 height 7
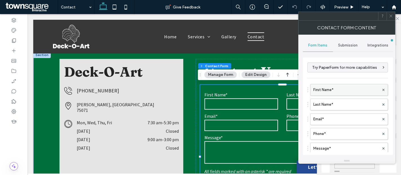
click at [339, 88] on label "First Name*" at bounding box center [346, 89] width 66 height 11
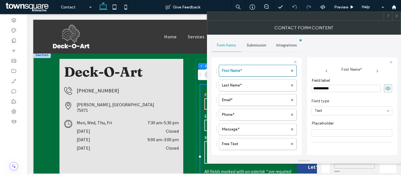
scroll to position [0, 0]
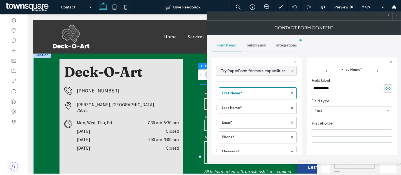
click at [252, 42] on div "Submission" at bounding box center [256, 45] width 30 height 12
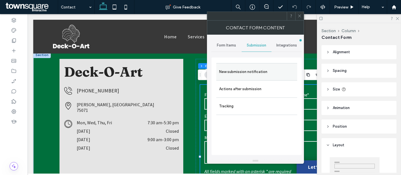
click at [258, 73] on label "New submission notification" at bounding box center [256, 71] width 75 height 11
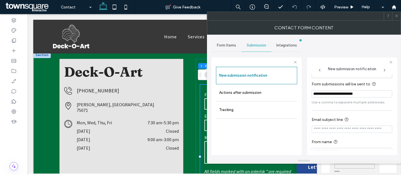
scroll to position [29, 0]
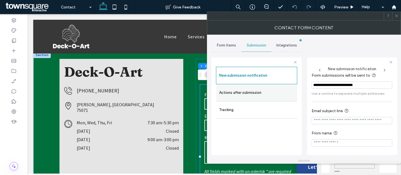
click at [243, 92] on label "Actions after submission" at bounding box center [256, 92] width 75 height 11
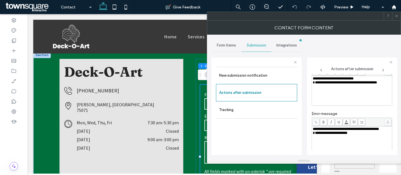
scroll to position [96, 0]
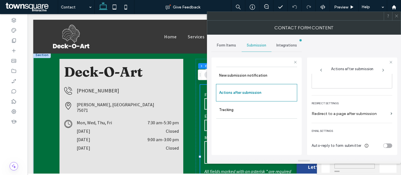
click at [397, 17] on icon at bounding box center [396, 16] width 4 height 4
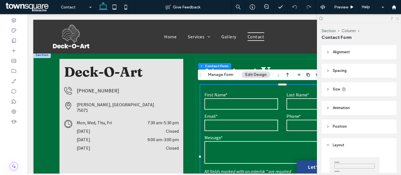
click at [397, 19] on use at bounding box center [397, 18] width 3 height 3
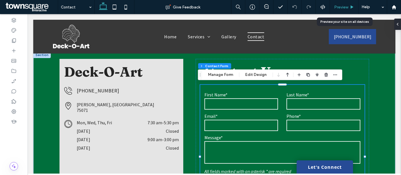
click at [344, 4] on div "Preview" at bounding box center [344, 7] width 29 height 14
click at [343, 6] on span "Preview" at bounding box center [341, 7] width 14 height 5
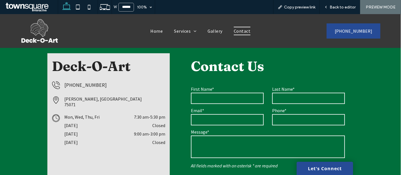
click at [214, 96] on input "text" at bounding box center [227, 98] width 73 height 11
type input "*"
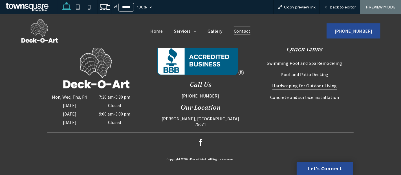
scroll to position [463, 0]
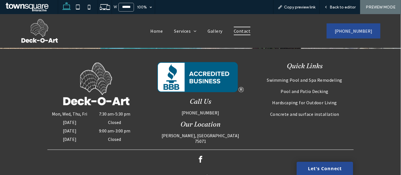
click at [186, 70] on img at bounding box center [200, 77] width 87 height 31
click at [196, 76] on img at bounding box center [200, 77] width 87 height 31
click at [216, 76] on img at bounding box center [200, 77] width 87 height 31
click at [197, 159] on span "facebook" at bounding box center [200, 159] width 10 height 10
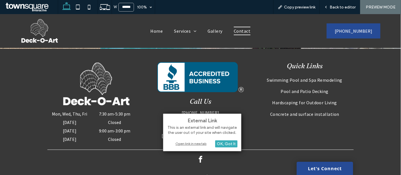
click at [203, 142] on div "Open link in new tab" at bounding box center [202, 144] width 70 height 6
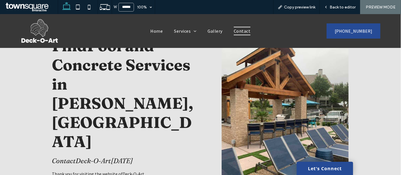
scroll to position [0, 0]
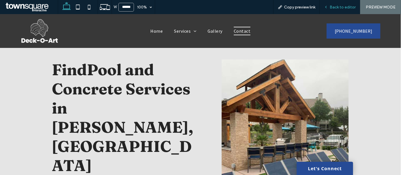
click at [345, 4] on div "Back to editor" at bounding box center [339, 7] width 40 height 14
click at [330, 7] on div "Back to editor" at bounding box center [339, 7] width 40 height 5
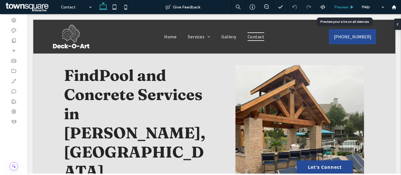
click at [338, 11] on div "Preview" at bounding box center [344, 7] width 29 height 14
click at [339, 3] on div "Preview" at bounding box center [344, 7] width 29 height 14
click at [339, 4] on div "Preview" at bounding box center [344, 7] width 29 height 14
click at [339, 5] on span "Preview" at bounding box center [341, 7] width 14 height 5
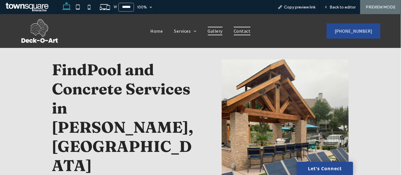
drag, startPoint x: 210, startPoint y: 28, endPoint x: 226, endPoint y: 65, distance: 40.2
click at [210, 28] on span "Gallery" at bounding box center [215, 31] width 15 height 8
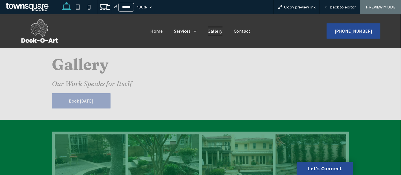
scroll to position [5, 0]
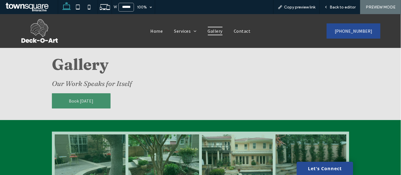
click at [90, 99] on link "Book [DATE]" at bounding box center [81, 100] width 59 height 15
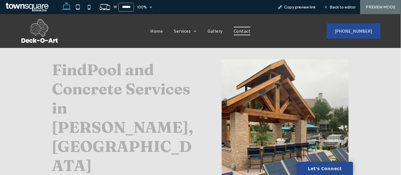
click at [213, 32] on span "Gallery" at bounding box center [215, 31] width 15 height 8
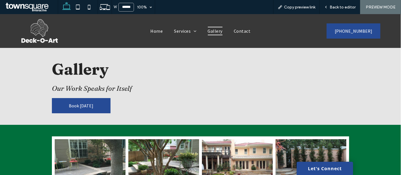
click at [213, 32] on span "Gallery" at bounding box center [215, 31] width 15 height 8
drag, startPoint x: 201, startPoint y: 43, endPoint x: 213, endPoint y: 32, distance: 15.8
click at [0, 0] on div at bounding box center [0, 0] width 0 height 0
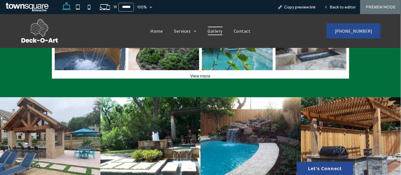
scroll to position [667, 0]
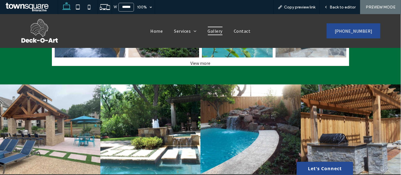
click at [194, 65] on div "View more" at bounding box center [200, 63] width 297 height 6
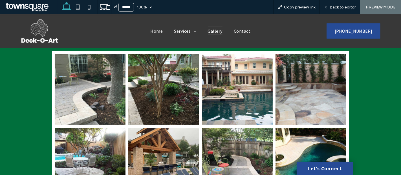
scroll to position [0, 0]
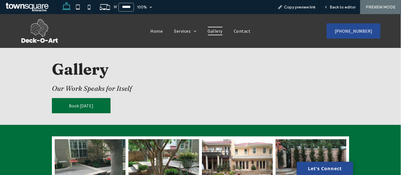
click at [86, 104] on span "Book [DATE]" at bounding box center [81, 106] width 25 height 6
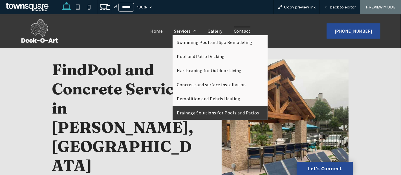
click at [203, 110] on span "Drainage Solutions for Pools and Patios" at bounding box center [218, 113] width 82 height 6
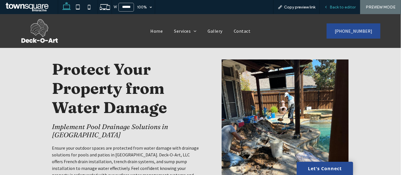
click at [330, 10] on div "Back to editor" at bounding box center [339, 7] width 40 height 14
click at [330, 9] on span "Back to editor" at bounding box center [342, 7] width 26 height 5
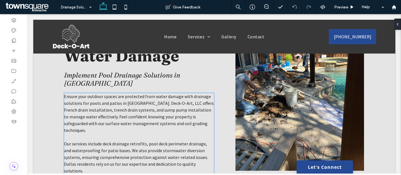
scroll to position [63, 0]
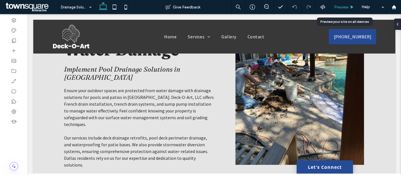
click at [342, 7] on span "Preview" at bounding box center [341, 7] width 14 height 5
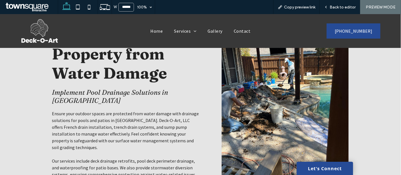
scroll to position [42, 0]
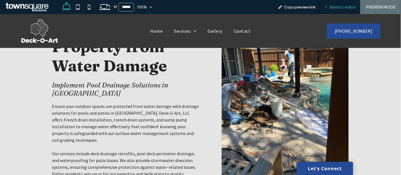
click at [341, 7] on span "Back to editor" at bounding box center [342, 7] width 26 height 5
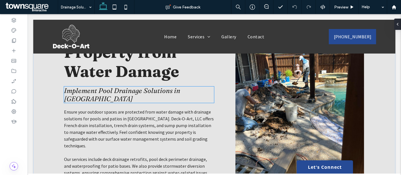
click at [180, 90] on span "Implement Pool Drainage Solutions in Dallas" at bounding box center [122, 94] width 116 height 16
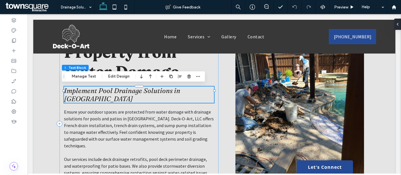
click at [180, 90] on span "Implement Pool Drainage Solutions in Dallas" at bounding box center [122, 94] width 116 height 16
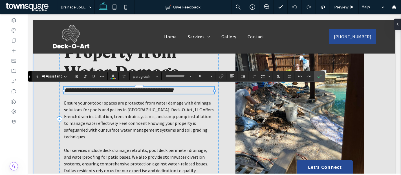
type input "********"
type input "**"
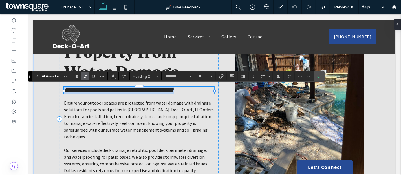
click at [198, 90] on h2 "**********" at bounding box center [139, 89] width 150 height 7
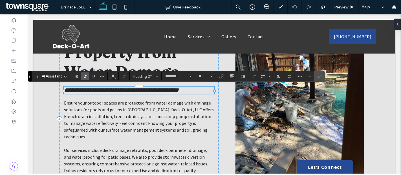
type input "**********"
type input "**"
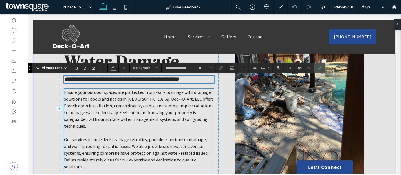
scroll to position [54, 0]
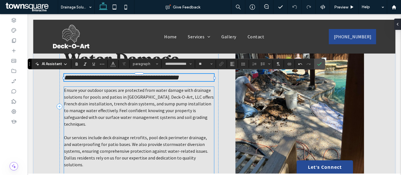
click at [133, 99] on span "Ensure your outdoor spaces are protected from water damage with drainage soluti…" at bounding box center [139, 106] width 150 height 39
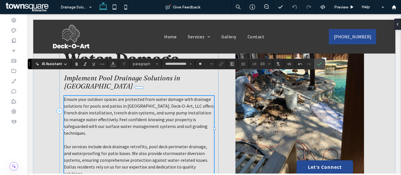
click at [133, 99] on span "Ensure your outdoor spaces are protected from water damage with drainage soluti…" at bounding box center [139, 115] width 150 height 39
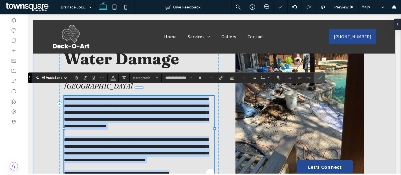
click at [132, 97] on span "**********" at bounding box center [136, 112] width 144 height 31
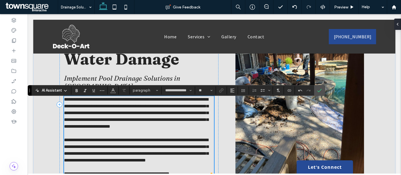
scroll to position [59, 0]
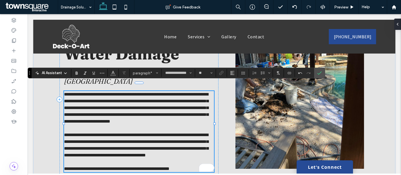
click at [172, 93] on span "**********" at bounding box center [136, 107] width 144 height 31
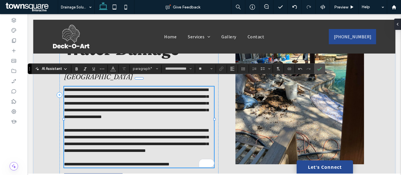
scroll to position [64, 0]
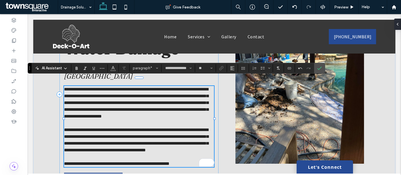
click at [186, 87] on span "**********" at bounding box center [136, 102] width 144 height 31
click at [135, 87] on span "**********" at bounding box center [136, 102] width 144 height 31
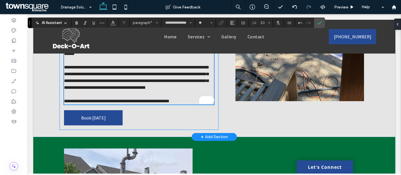
scroll to position [127, 0]
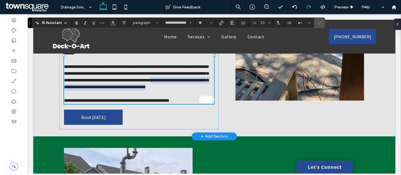
drag, startPoint x: 199, startPoint y: 78, endPoint x: 184, endPoint y: 71, distance: 17.0
click at [184, 71] on p "**********" at bounding box center [139, 76] width 150 height 27
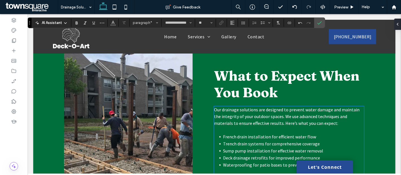
scroll to position [225, 0]
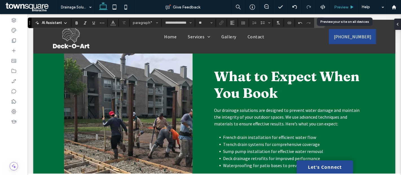
click at [341, 3] on div "Preview" at bounding box center [344, 7] width 29 height 14
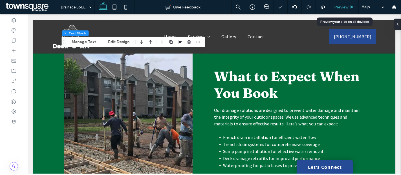
click at [341, 4] on div "Preview" at bounding box center [344, 7] width 29 height 14
click at [341, 7] on span "Preview" at bounding box center [341, 7] width 14 height 5
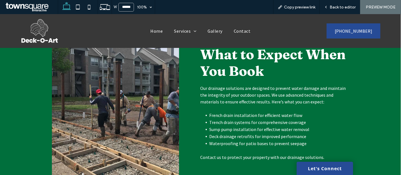
scroll to position [241, 0]
click at [333, 6] on span "Back to editor" at bounding box center [342, 7] width 26 height 5
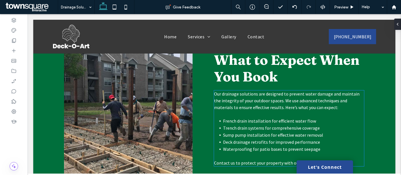
click at [239, 91] on span "Our drainage solutions are designed to prevent water damage and maintain the in…" at bounding box center [286, 100] width 145 height 19
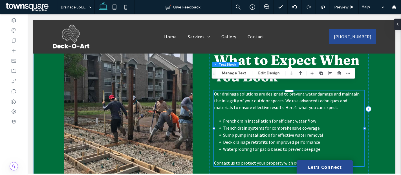
click at [239, 91] on span "Our drainage solutions are designed to prevent water damage and maintain the in…" at bounding box center [286, 100] width 145 height 19
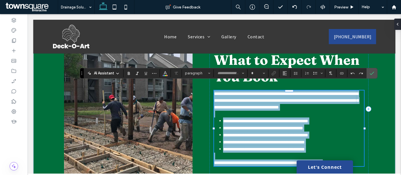
type input "**********"
type input "**"
click at [220, 92] on span "**********" at bounding box center [286, 101] width 144 height 18
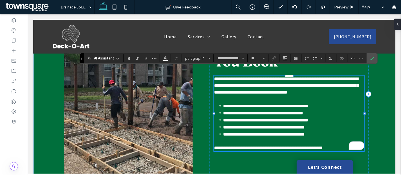
scroll to position [257, 0]
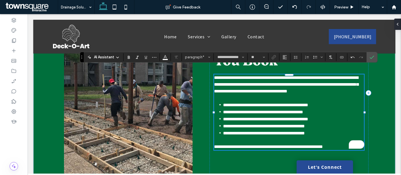
click at [312, 145] on span "**********" at bounding box center [268, 147] width 109 height 4
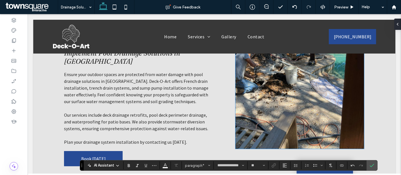
scroll to position [79, 0]
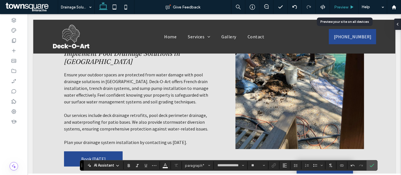
click at [339, 8] on span "Preview" at bounding box center [341, 7] width 14 height 5
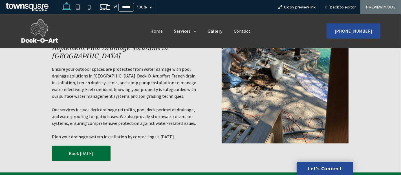
click at [79, 150] on span "Book [DATE]" at bounding box center [81, 153] width 25 height 6
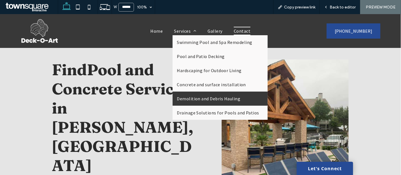
click at [193, 104] on link "Demolition and Debris Hauling" at bounding box center [219, 99] width 95 height 14
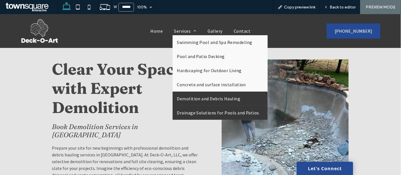
click at [198, 107] on link "Drainage Solutions for Pools and Patios" at bounding box center [219, 113] width 95 height 14
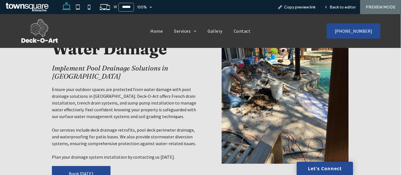
scroll to position [59, 0]
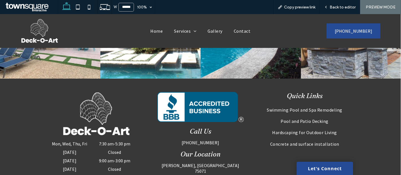
scroll to position [506, 0]
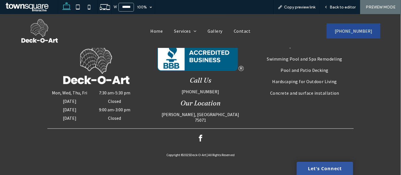
click at [318, 168] on link "Let's Connect" at bounding box center [324, 168] width 56 height 13
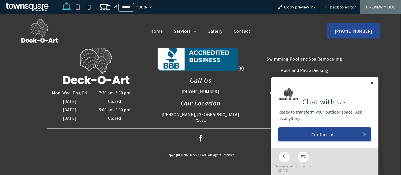
click at [370, 83] on link at bounding box center [372, 83] width 4 height 5
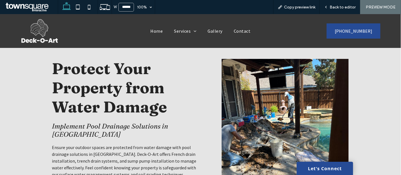
scroll to position [0, 0]
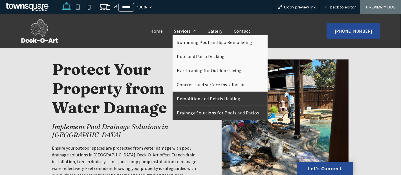
click at [186, 93] on link "Demolition and Debris Hauling" at bounding box center [219, 99] width 95 height 14
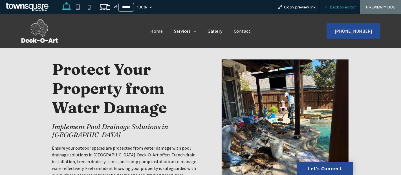
click at [343, 11] on div "Back to editor" at bounding box center [339, 7] width 40 height 14
click at [334, 6] on span "Back to editor" at bounding box center [342, 7] width 26 height 5
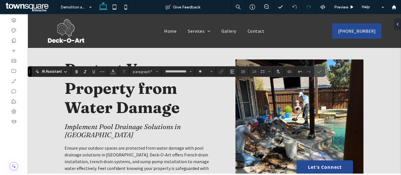
type input "**********"
type input "**"
type input "********"
type input "**"
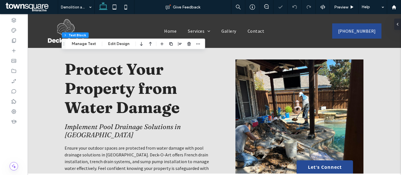
type input "**********"
type input "**"
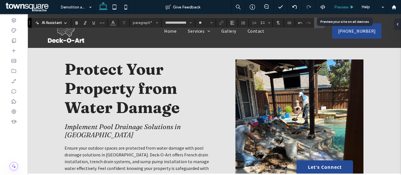
click at [339, 6] on span "Preview" at bounding box center [341, 7] width 14 height 5
